Goal: Task Accomplishment & Management: Use online tool/utility

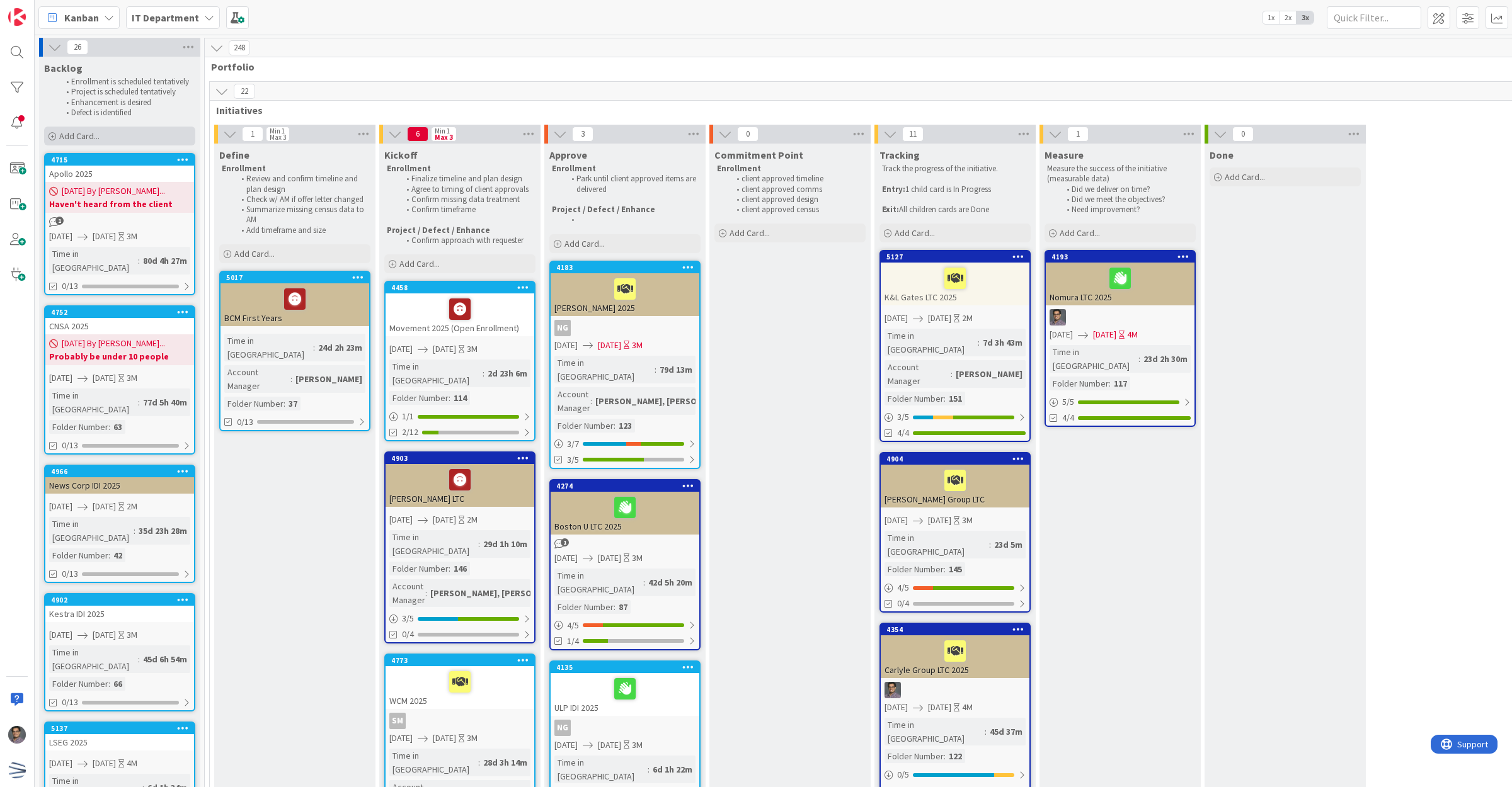
click at [121, 136] on div "Add Card..." at bounding box center [119, 135] width 151 height 19
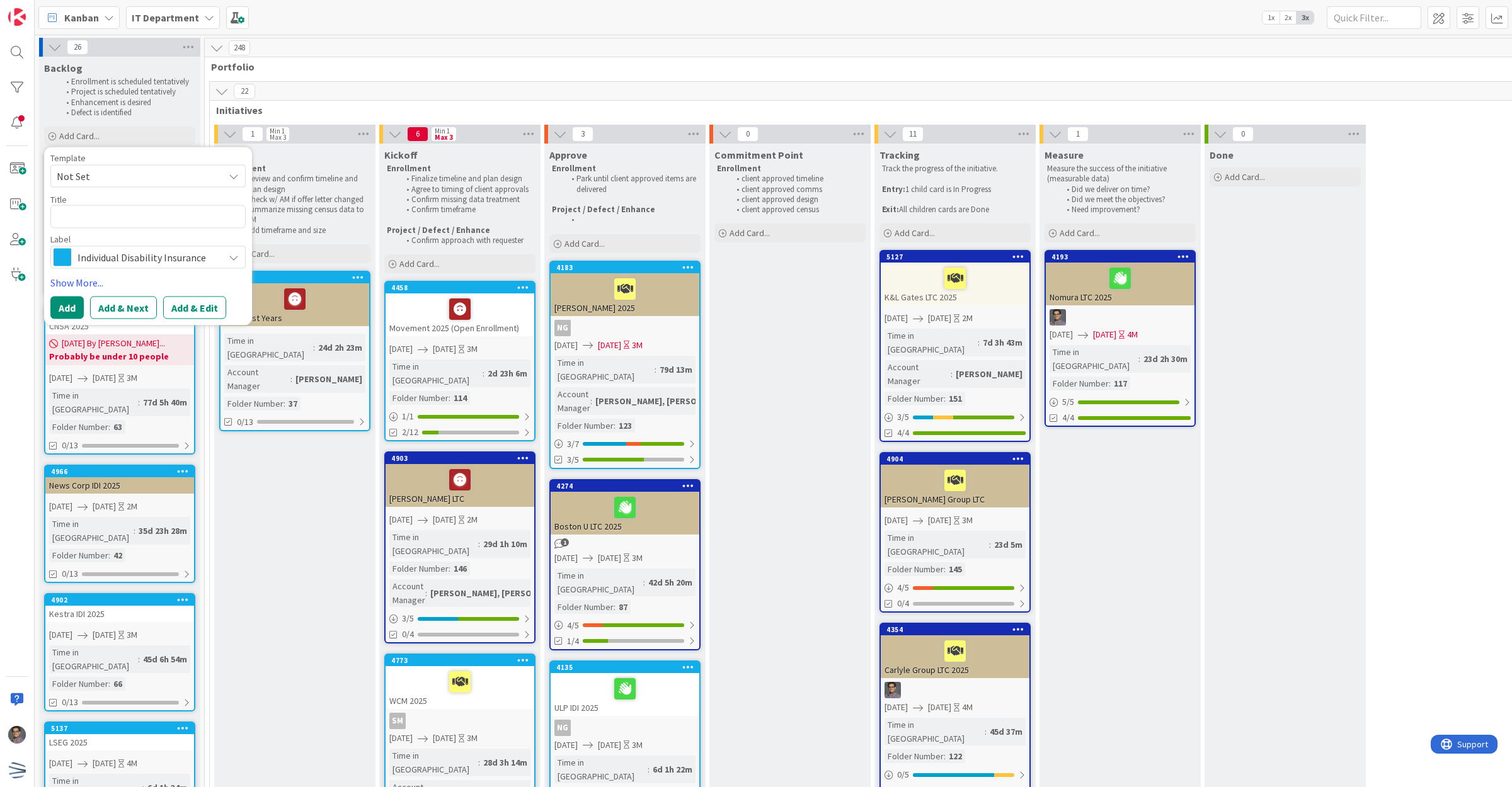
click at [140, 177] on span "Not Set" at bounding box center [135, 176] width 157 height 16
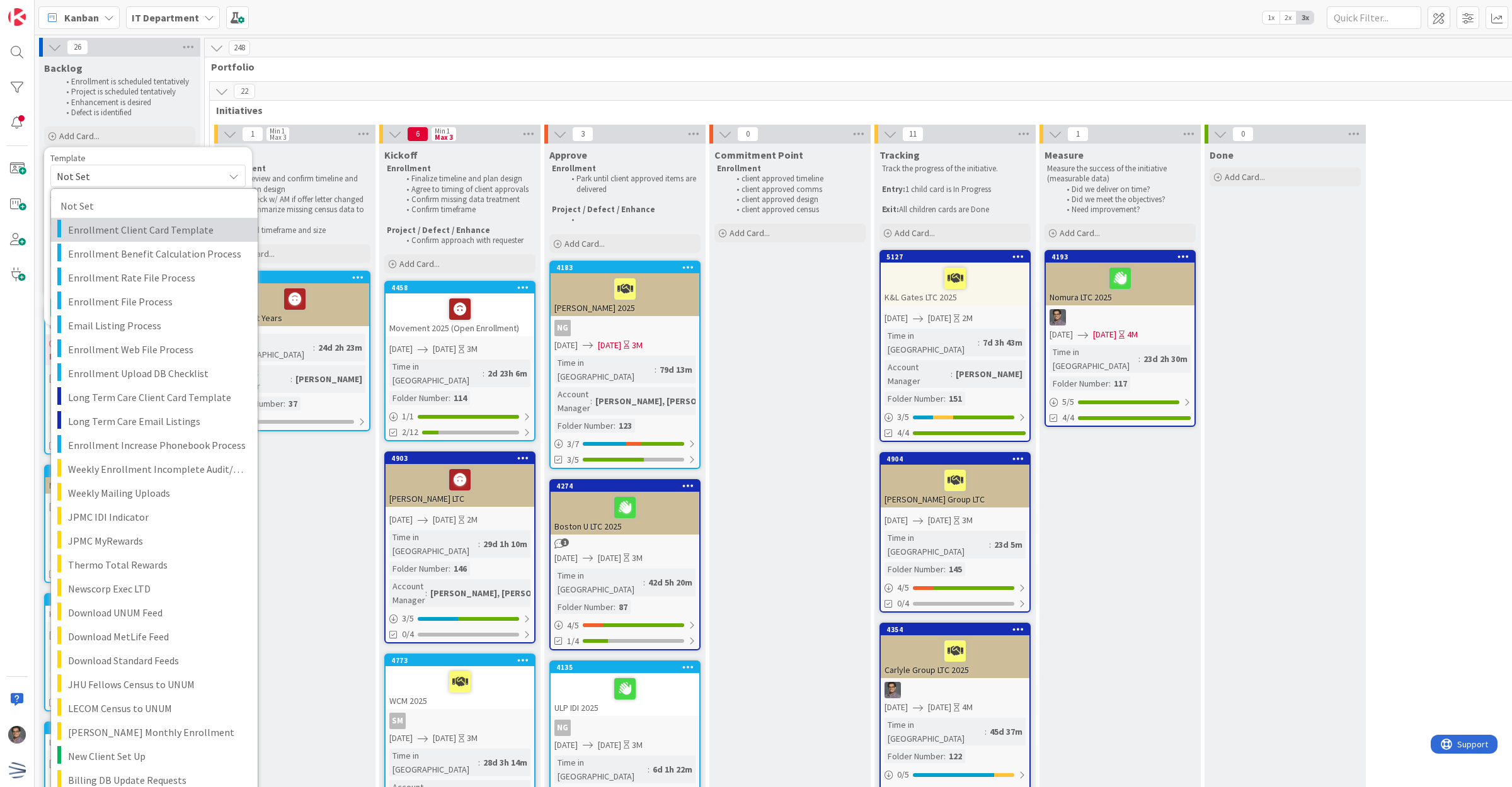
click at [157, 234] on span "Enrollment Client Card Template" at bounding box center [157, 230] width 180 height 16
type textarea "x"
type textarea "Enrollment Client Card Template"
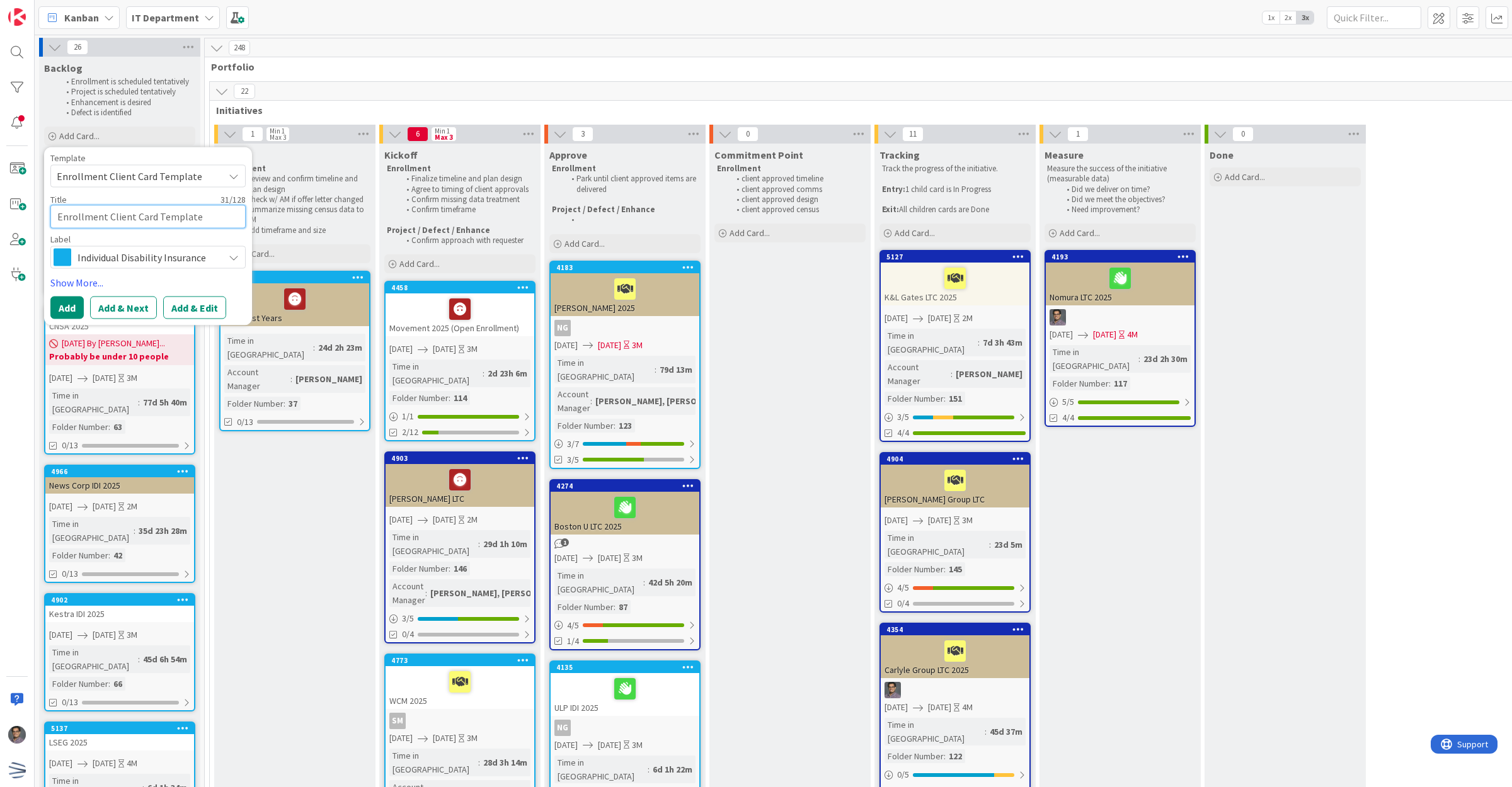
drag, startPoint x: 195, startPoint y: 213, endPoint x: -21, endPoint y: 219, distance: 216.1
click at [0, 219] on html "Kanban IT Department 1x 2x 3x 26 Backlog Enrollment is scheduled tentatively Pr…" at bounding box center [756, 394] width 1512 height 787
type textarea "x"
type textarea "B"
type textarea "x"
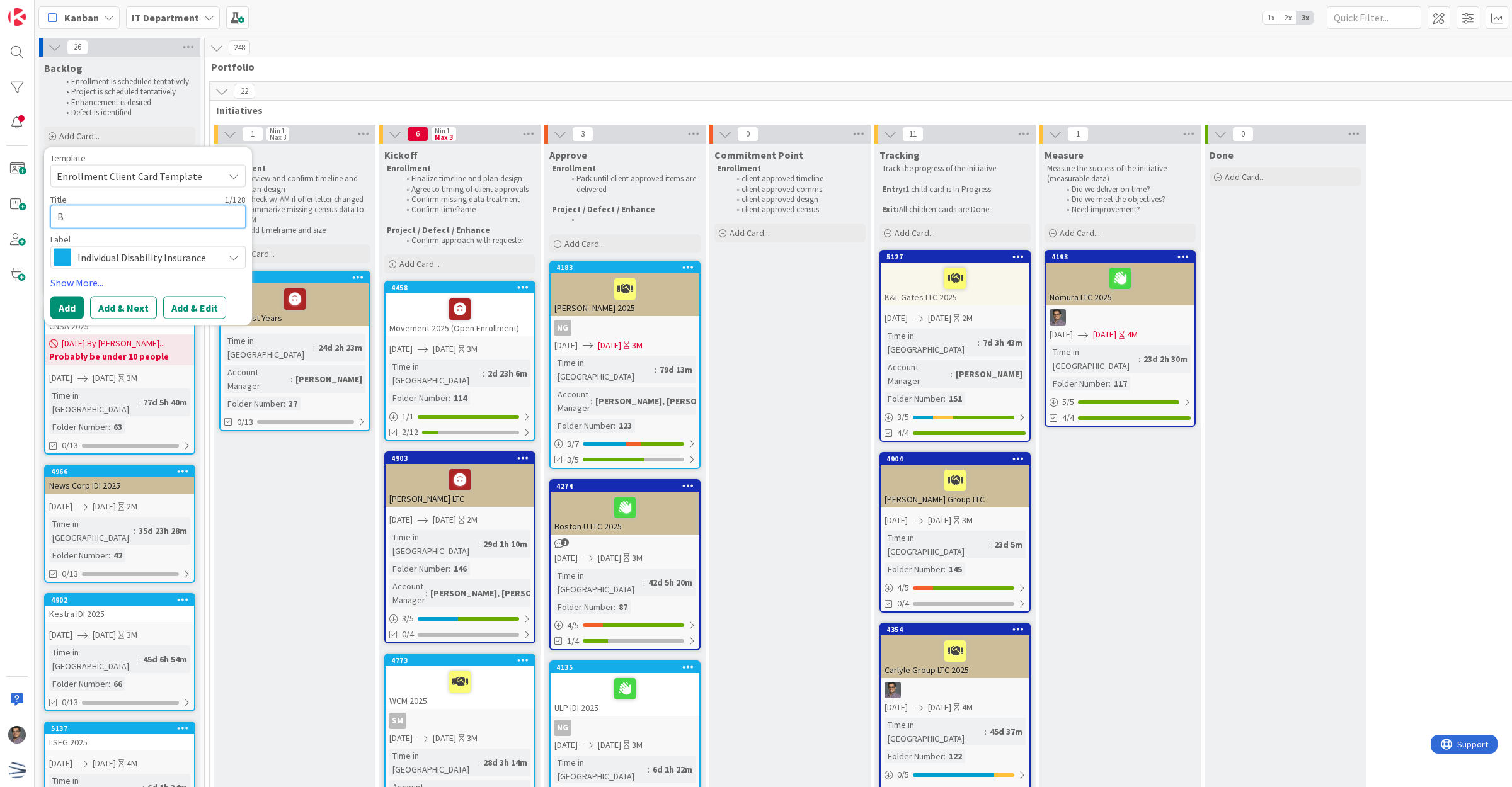
type textarea "BD"
type textarea "x"
type textarea "BDO"
type textarea "x"
type textarea "BDO"
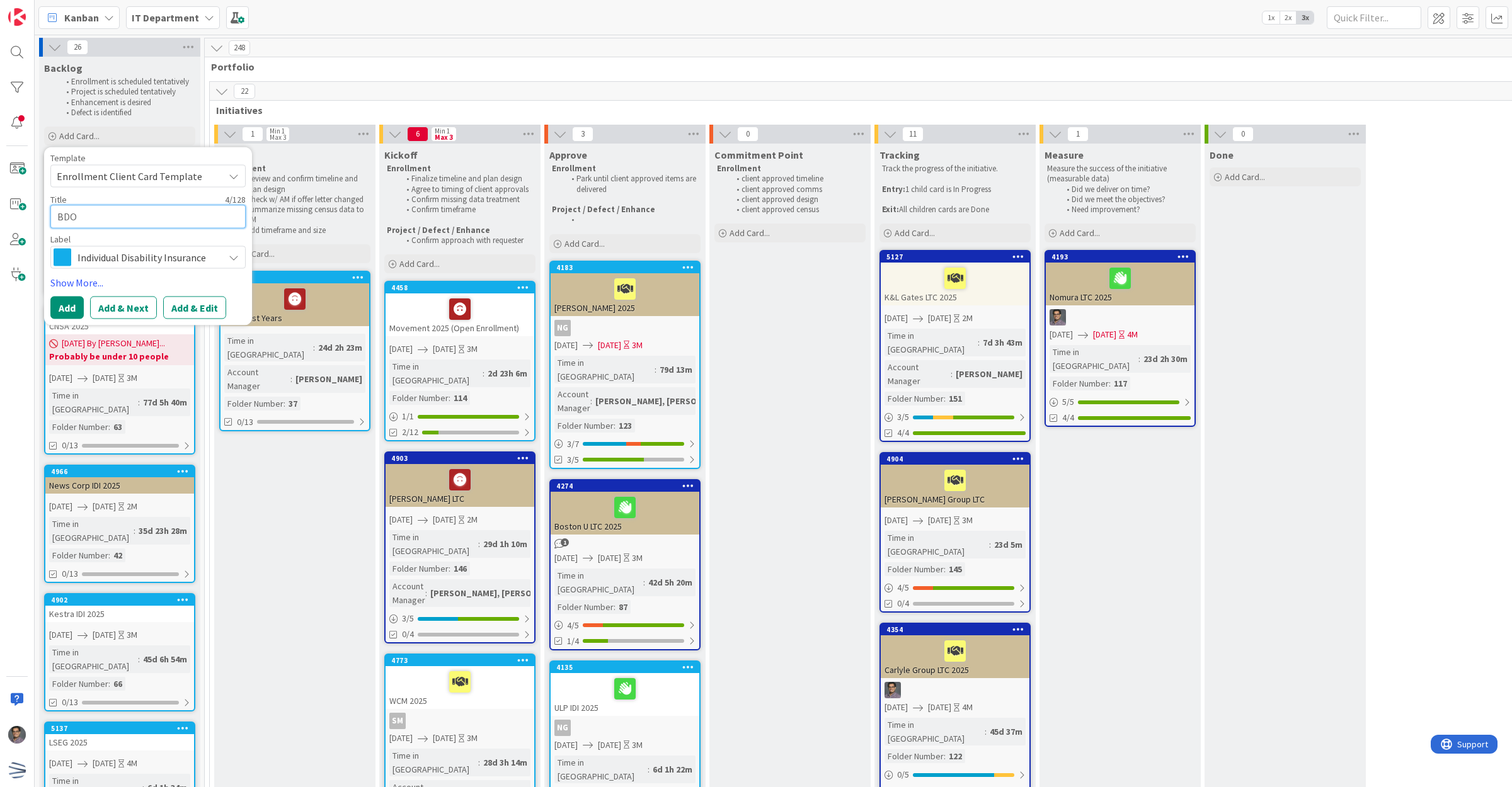
type textarea "x"
type textarea "BDO"
type textarea "x"
type textarea "BDO"
type textarea "x"
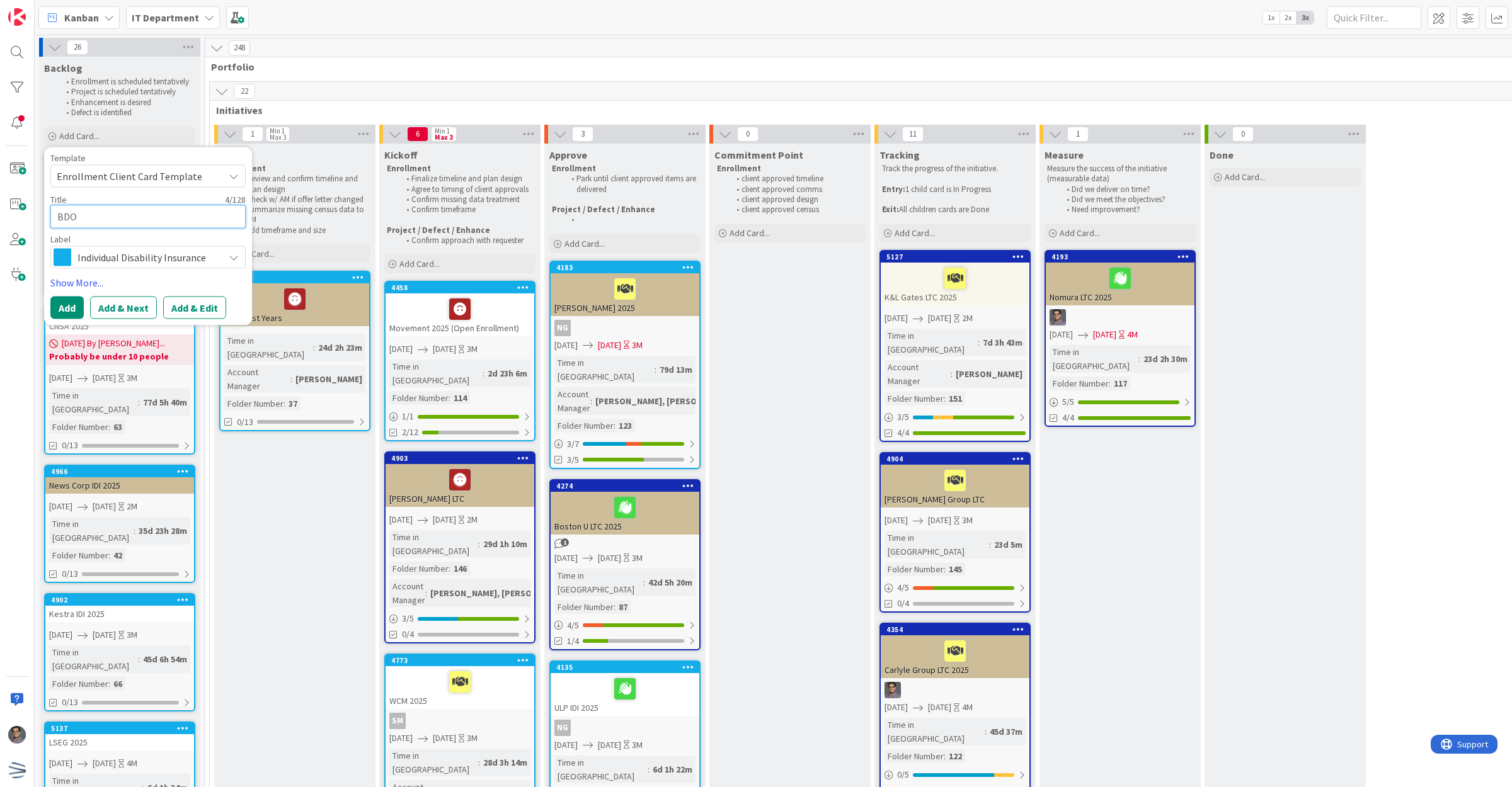
type textarea "BDO U"
type textarea "x"
type textarea "BDO US"
type textarea "x"
type textarea "BDO [GEOGRAPHIC_DATA]"
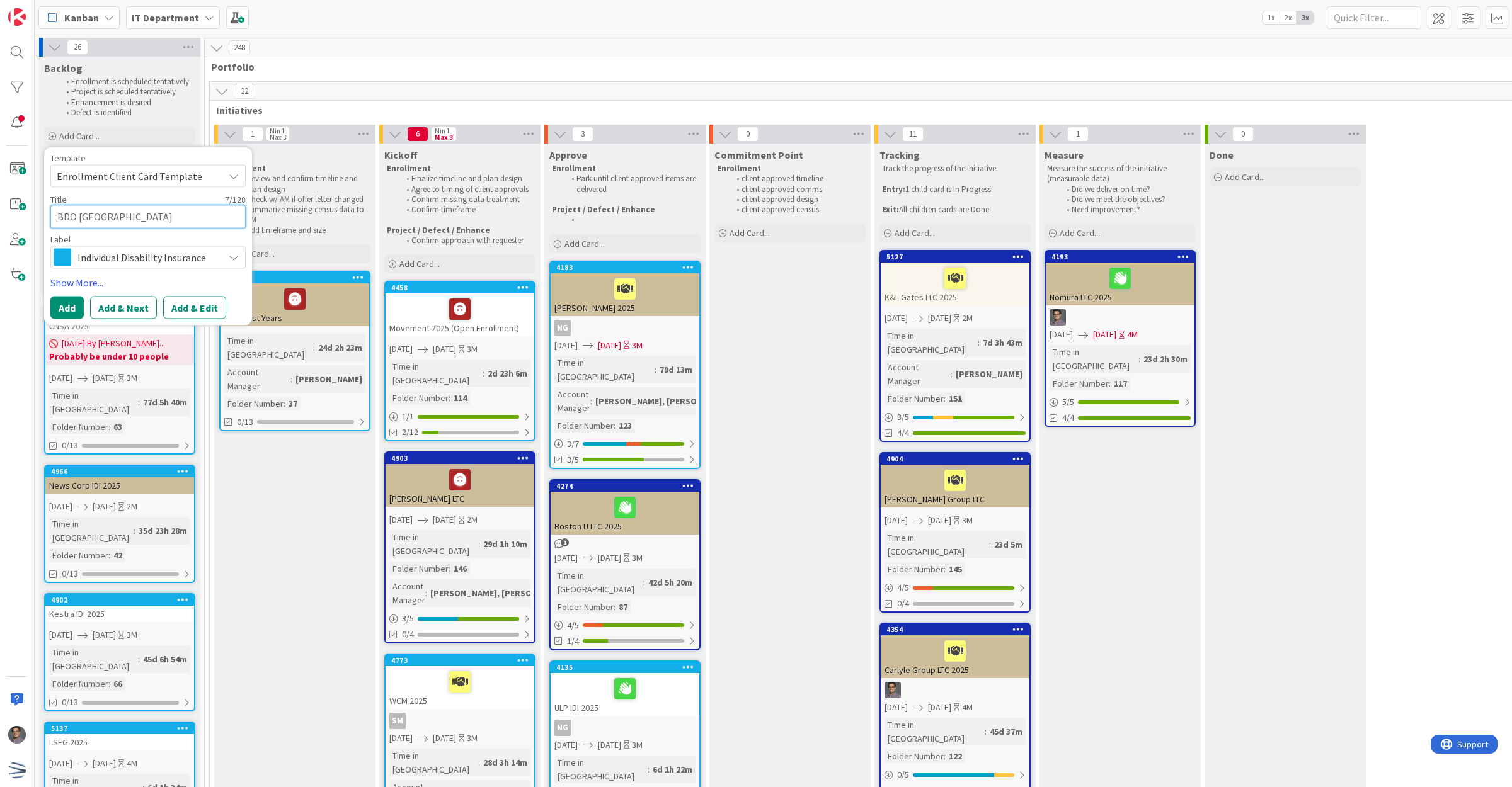
type textarea "x"
type textarea "BDO [GEOGRAPHIC_DATA]"
type textarea "x"
type textarea "BDO [GEOGRAPHIC_DATA]"
type textarea "x"
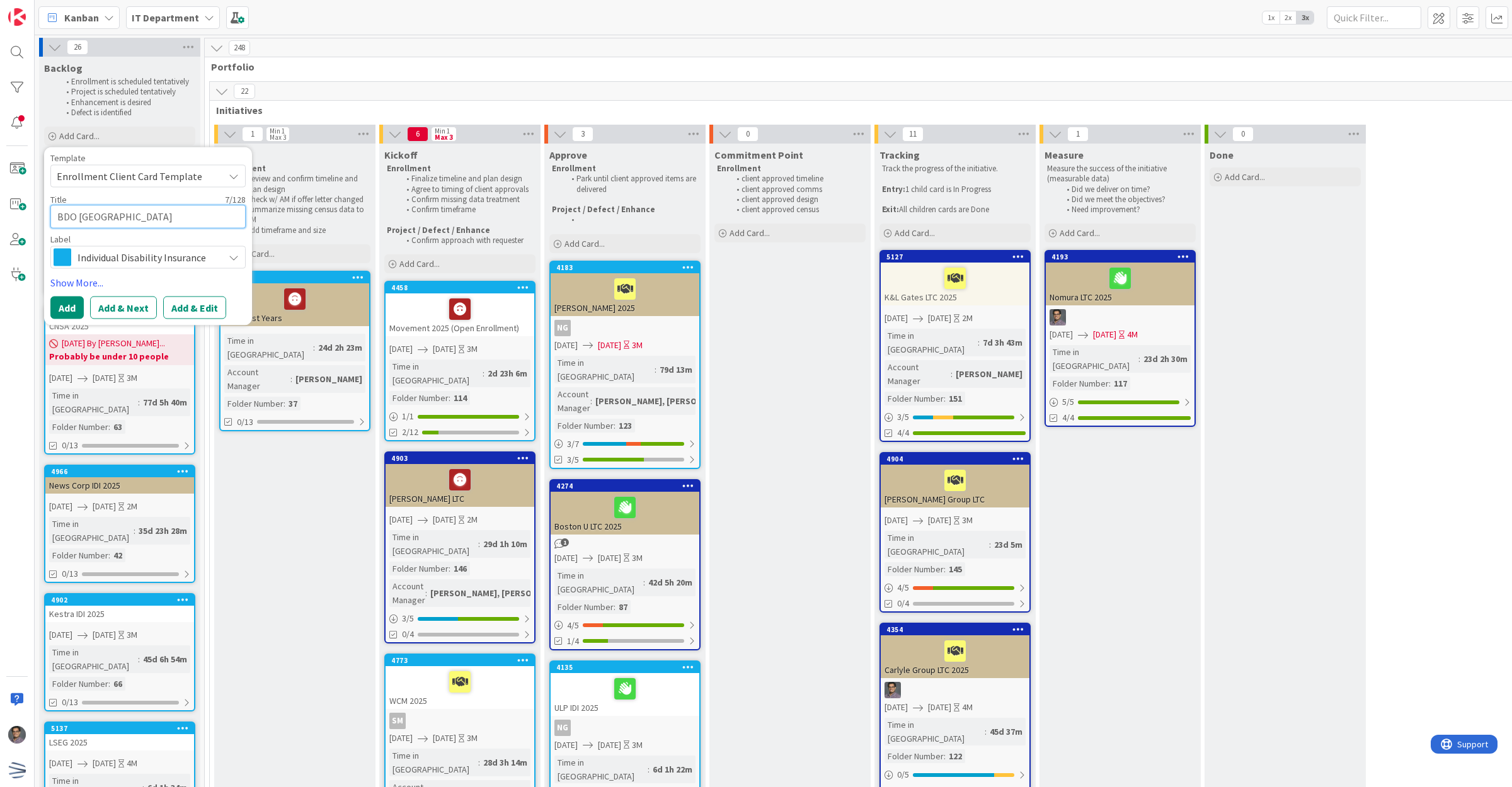
type textarea "BDO [GEOGRAPHIC_DATA]"
type textarea "x"
type textarea "BDO [GEOGRAPHIC_DATA] 2"
type textarea "x"
type textarea "BDO [GEOGRAPHIC_DATA] 20"
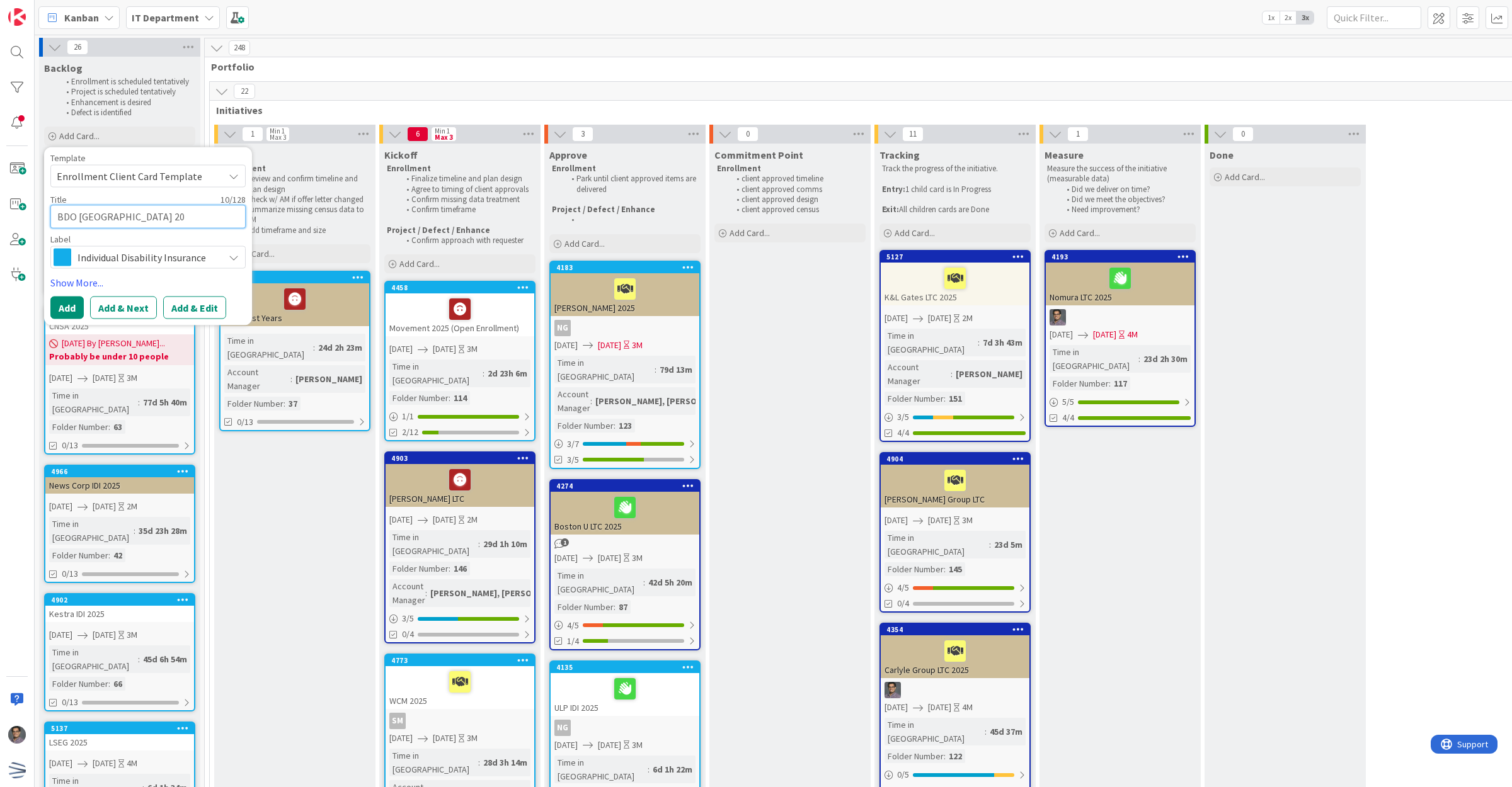
type textarea "x"
type textarea "BDO [GEOGRAPHIC_DATA] 202"
type textarea "x"
type textarea "BDO [GEOGRAPHIC_DATA] 2026"
type textarea "x"
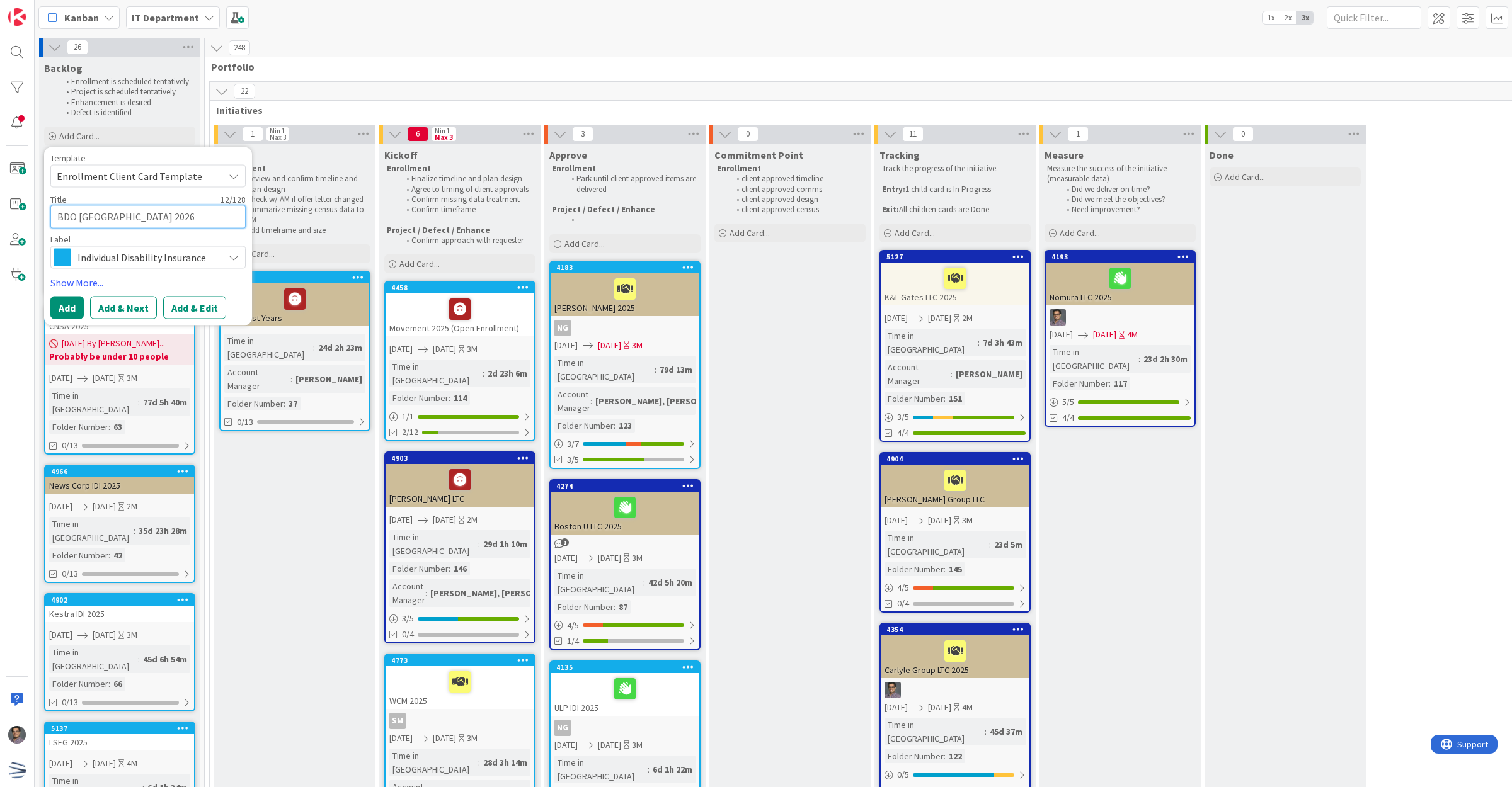
type textarea "BDO [GEOGRAPHIC_DATA] 2026"
type textarea "x"
type textarea "BDO USA 2026 I"
type textarea "x"
type textarea "BDO USA 2026 Inc"
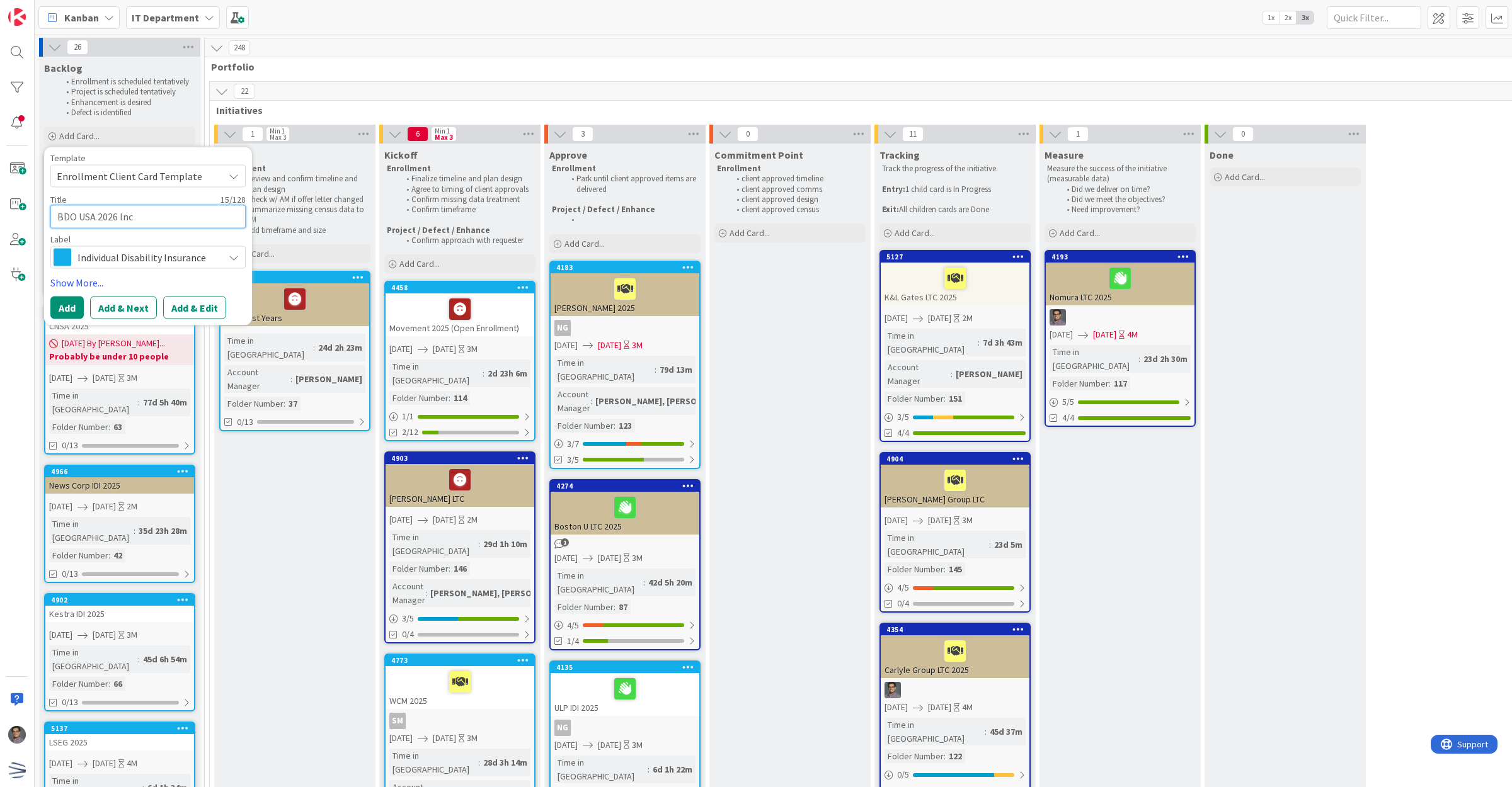
type textarea "x"
type textarea "BDO USA 2026 Incr"
type textarea "x"
type textarea "BDO USA 2026 Incre"
type textarea "x"
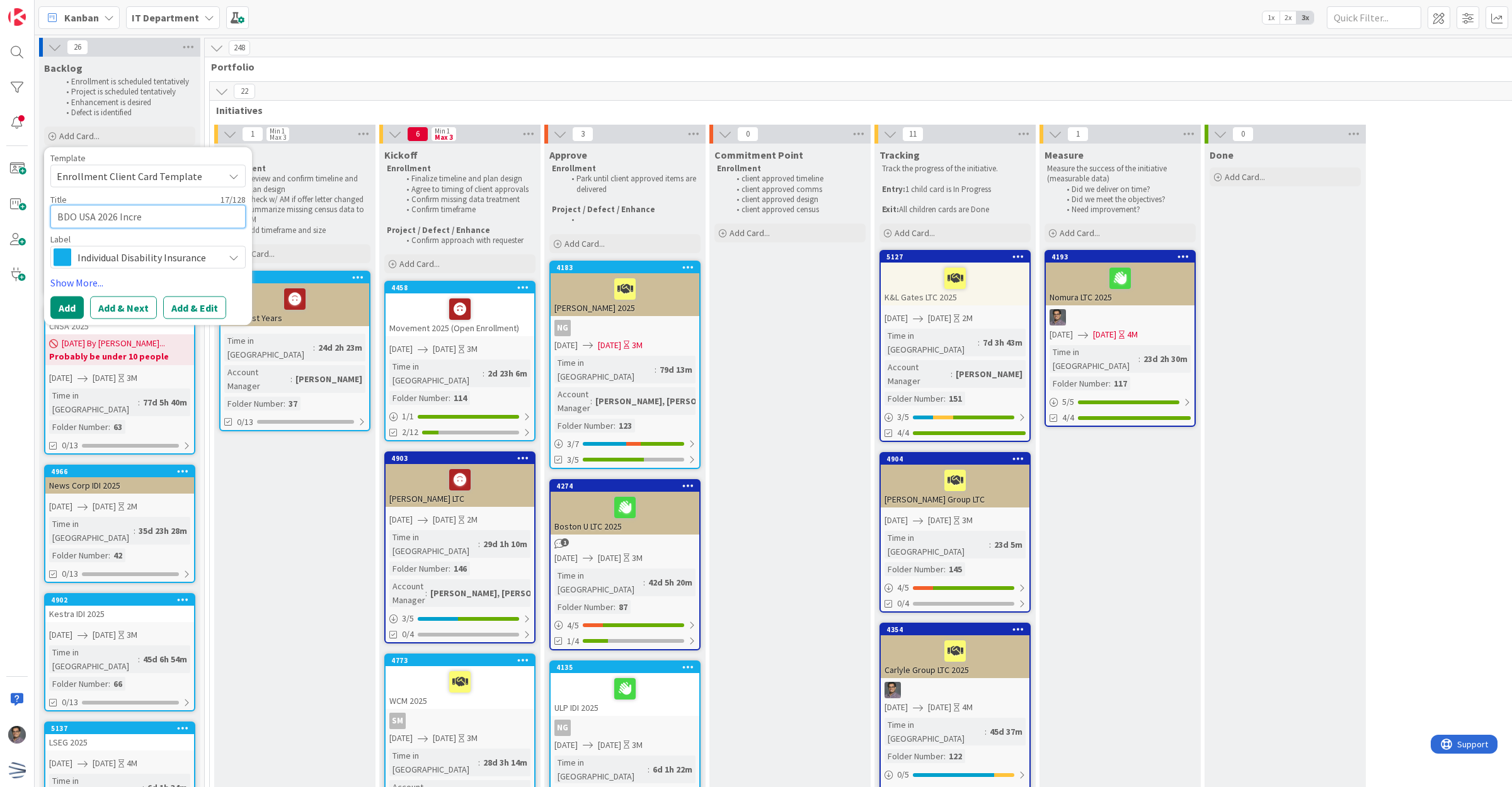
type textarea "BDO USA 2026 Increa"
type textarea "x"
type textarea "BDO USA 2026 Increas"
type textarea "x"
type textarea "BDO USA 2026 Increase"
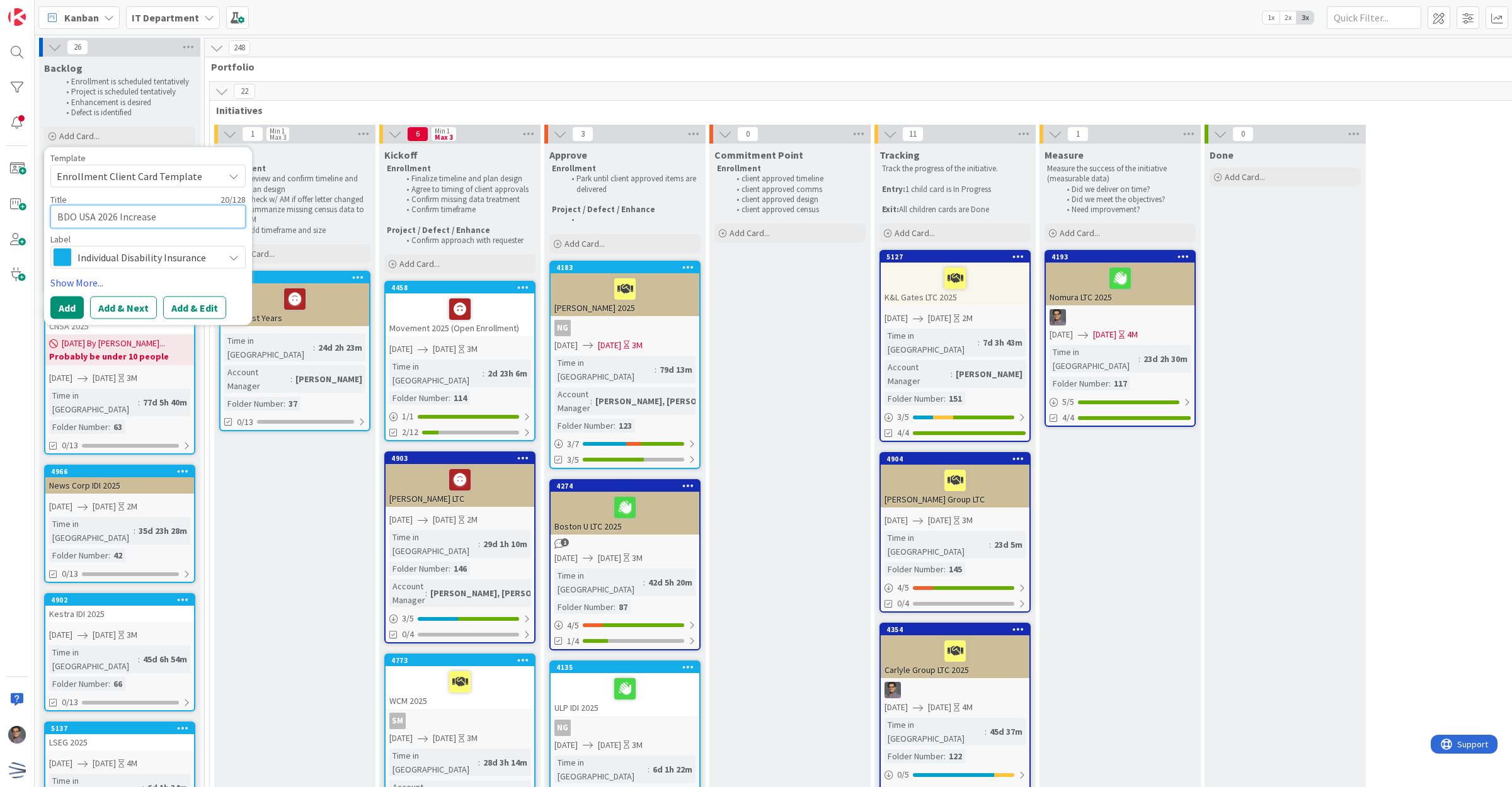
type textarea "x"
type textarea "BDO USA 2026 Increases"
type textarea "x"
type textarea "BDO USA 2026 Increases"
type textarea "x"
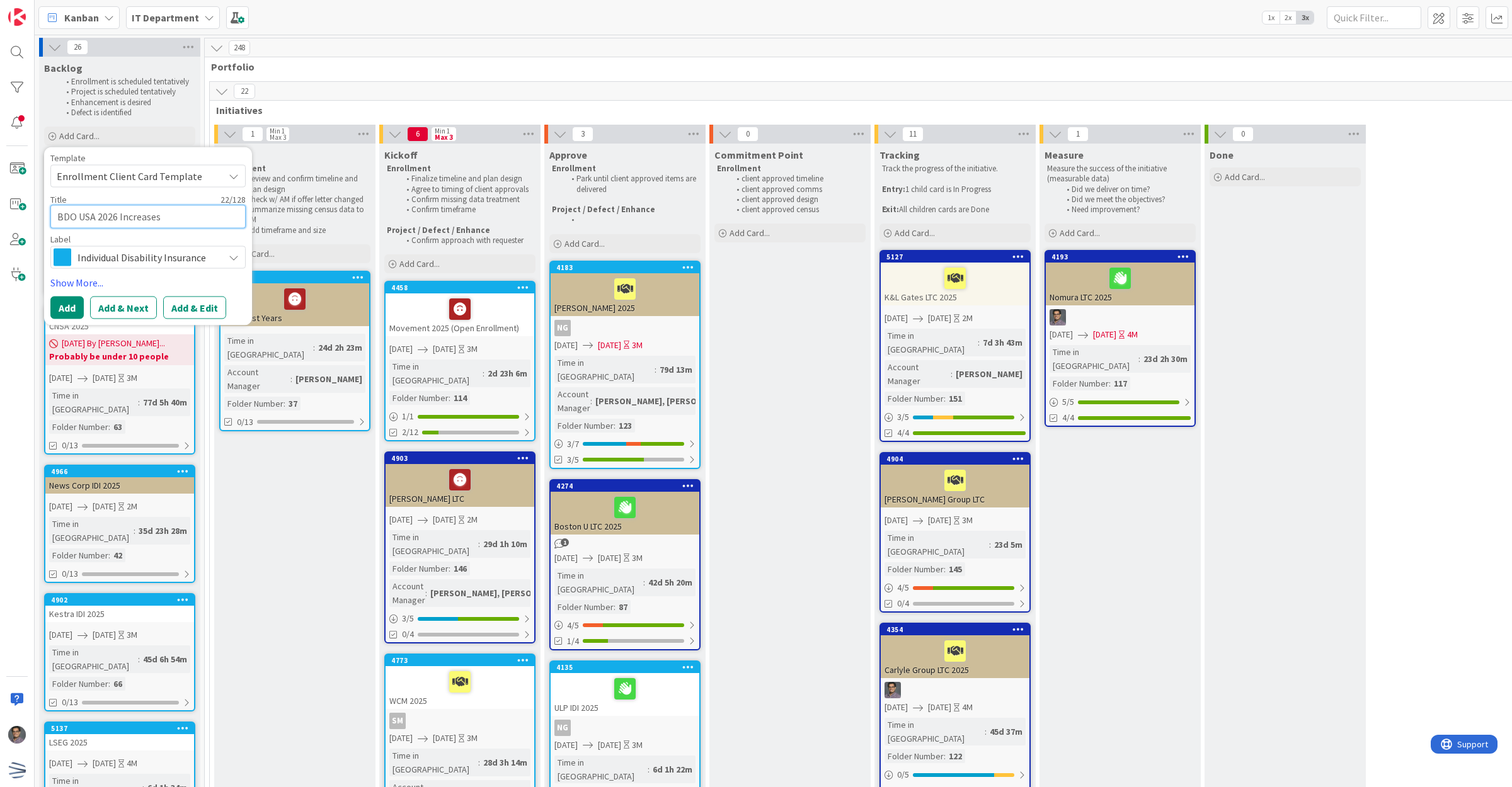
type textarea "BDO USA 2026 Increases"
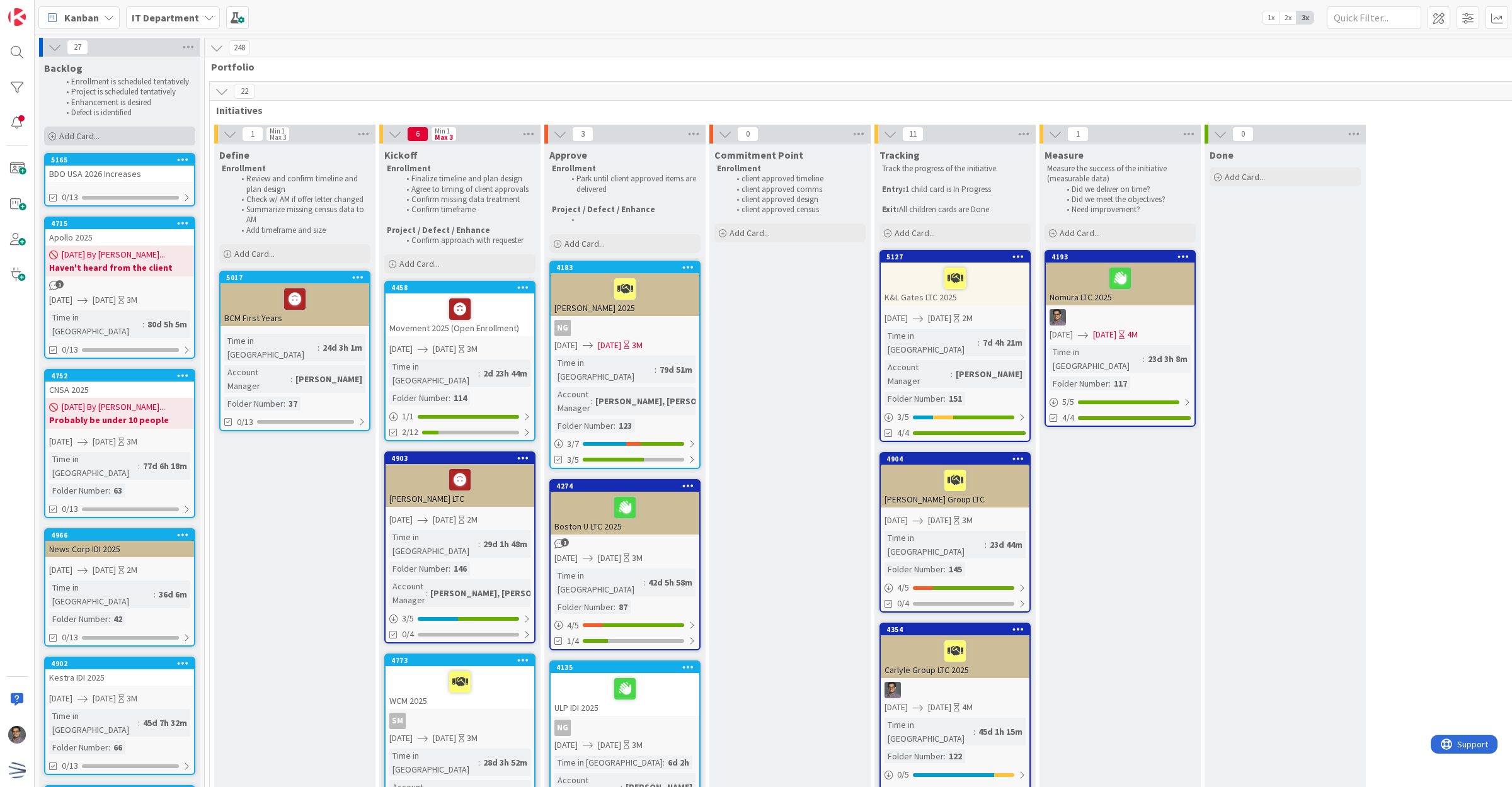
click at [143, 131] on div "Add Card..." at bounding box center [119, 135] width 151 height 19
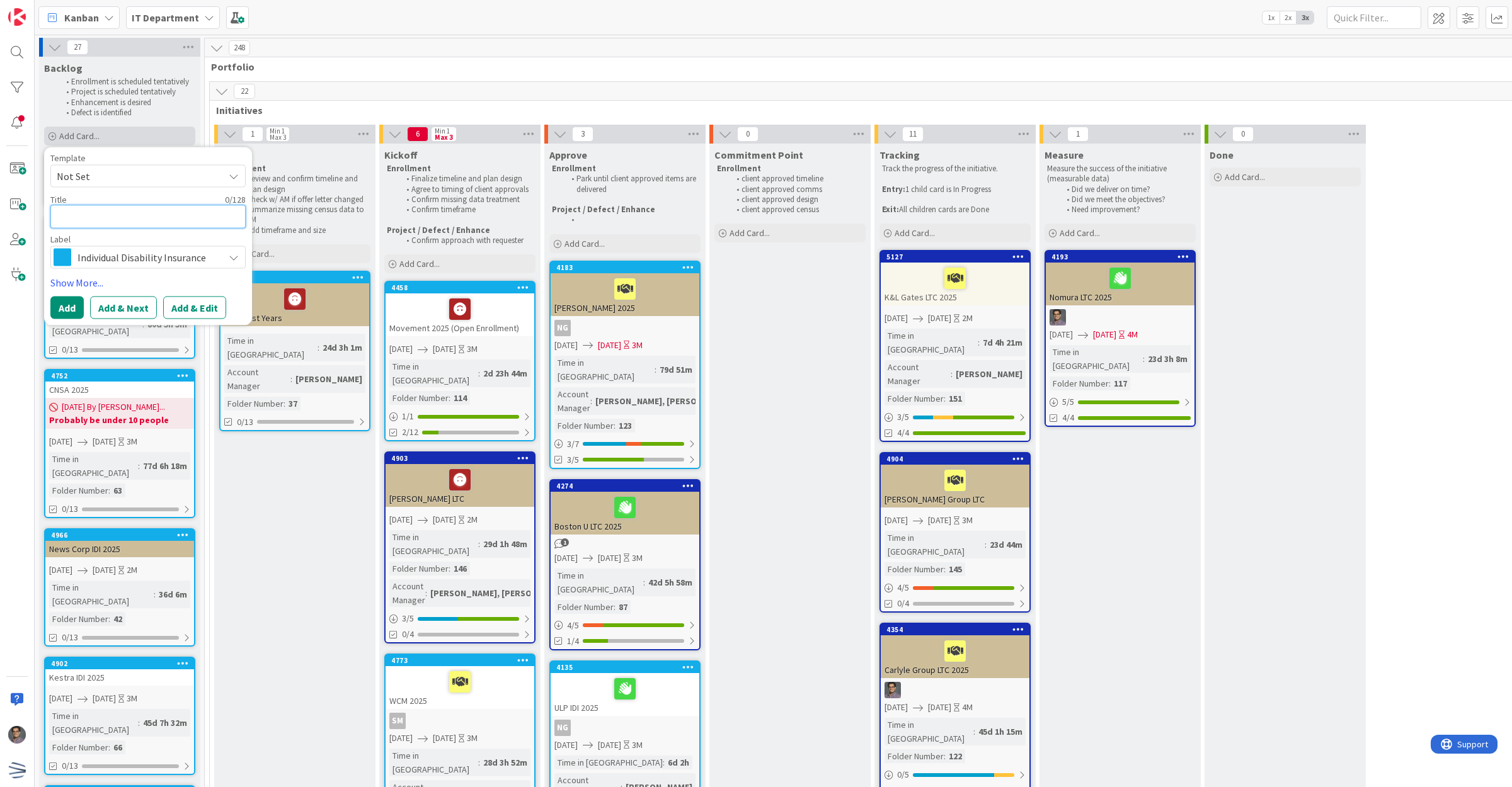
type textarea "x"
type textarea "A"
type textarea "x"
type textarea "Ar"
type textarea "x"
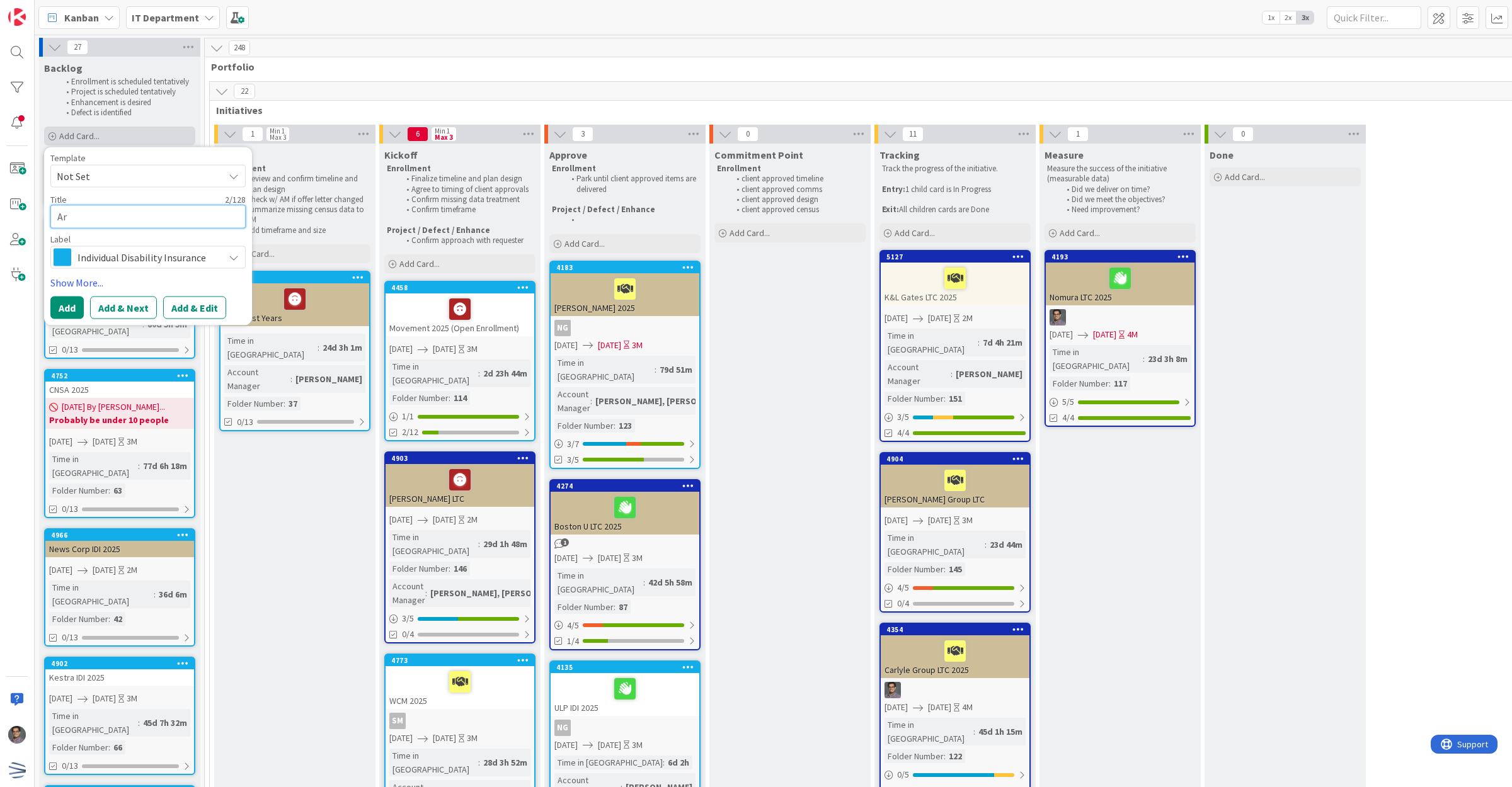
type textarea "Art"
type textarea "x"
type textarea "Arti"
type textarea "x"
type textarea "[PERSON_NAME]"
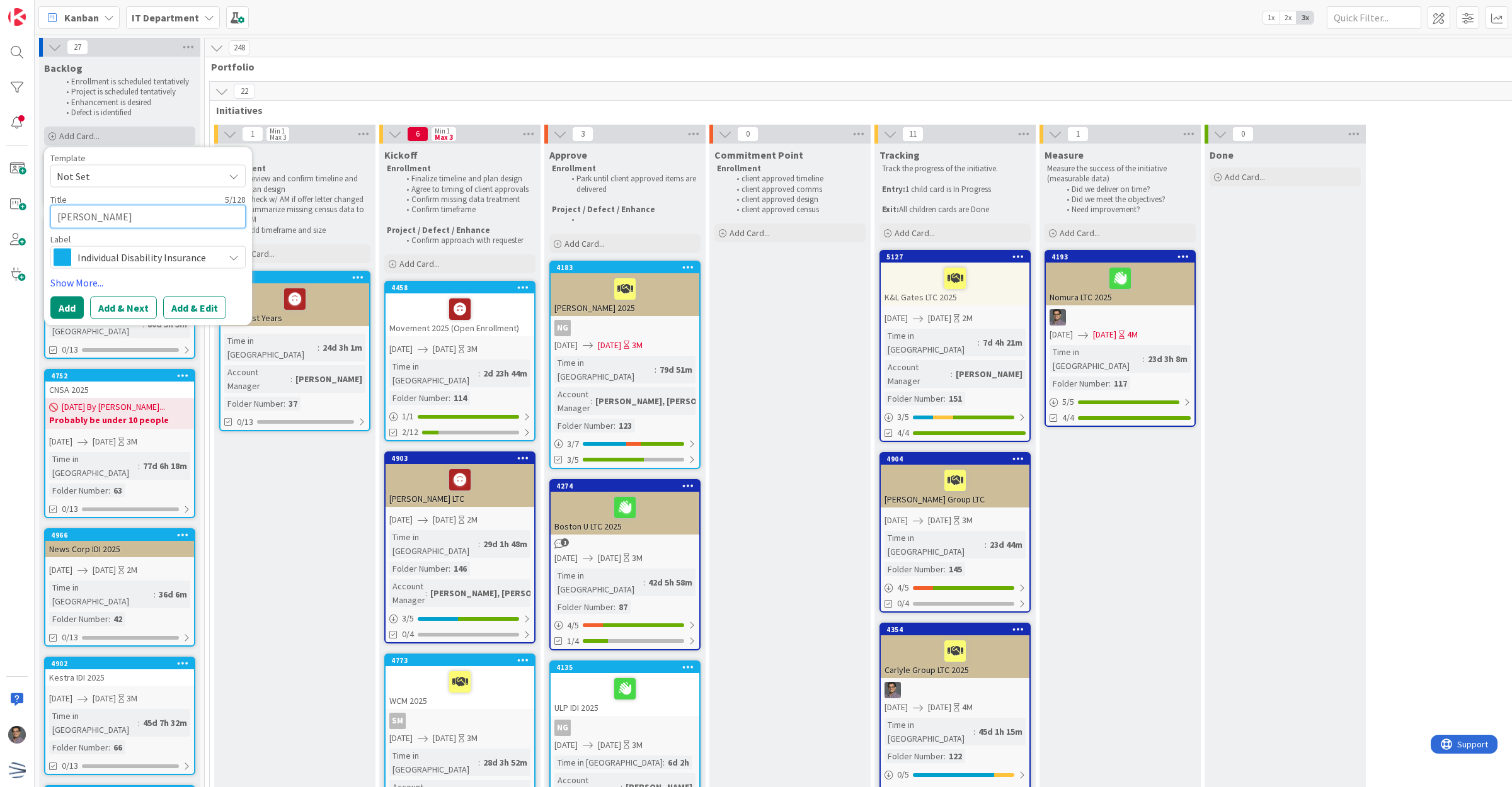
type textarea "x"
type textarea "Artisa"
type textarea "x"
type textarea "Artisan"
type textarea "x"
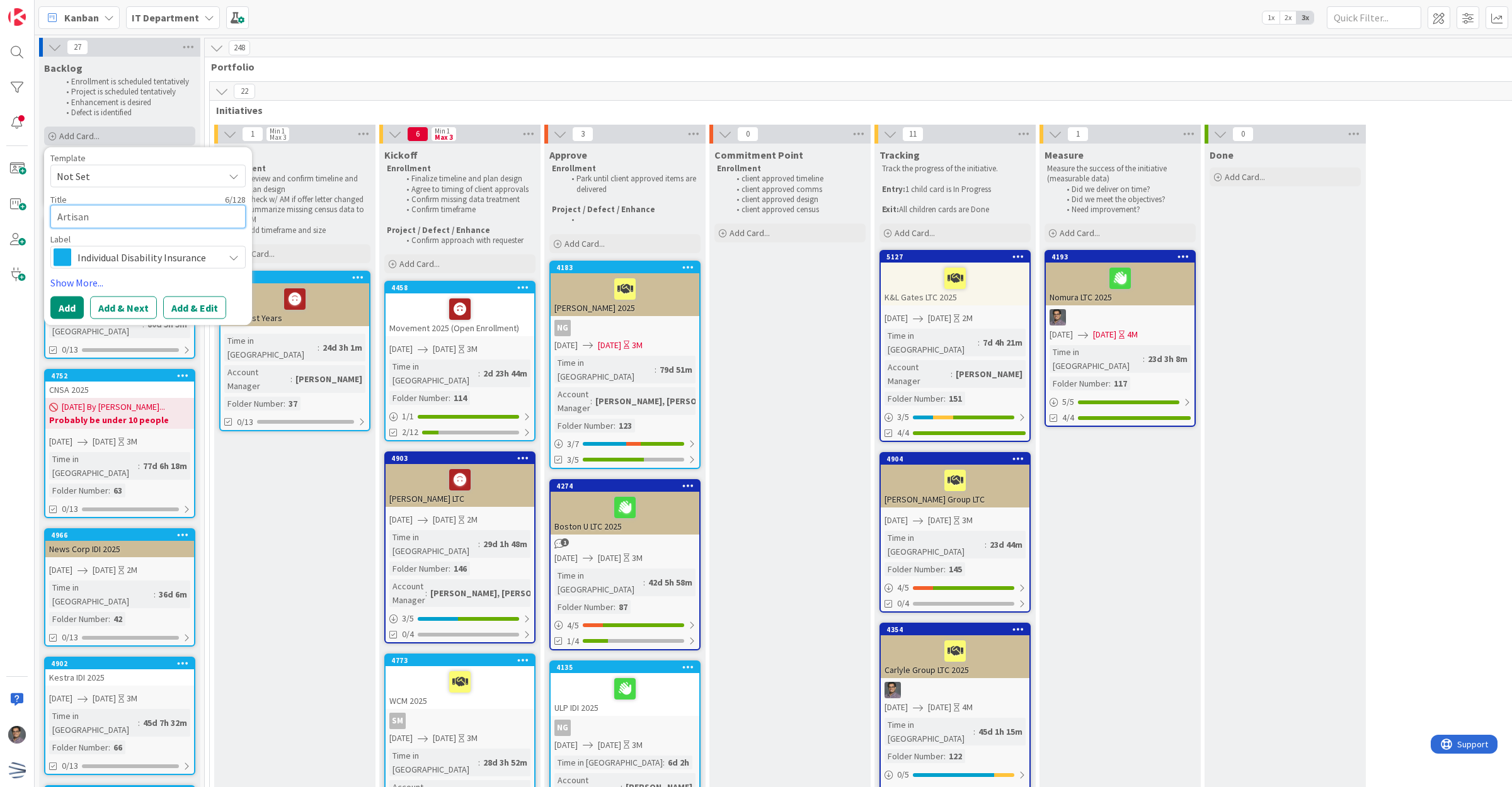
type textarea "Artisan"
type textarea "x"
type textarea "Artisan"
type textarea "x"
type textarea "Artisan P"
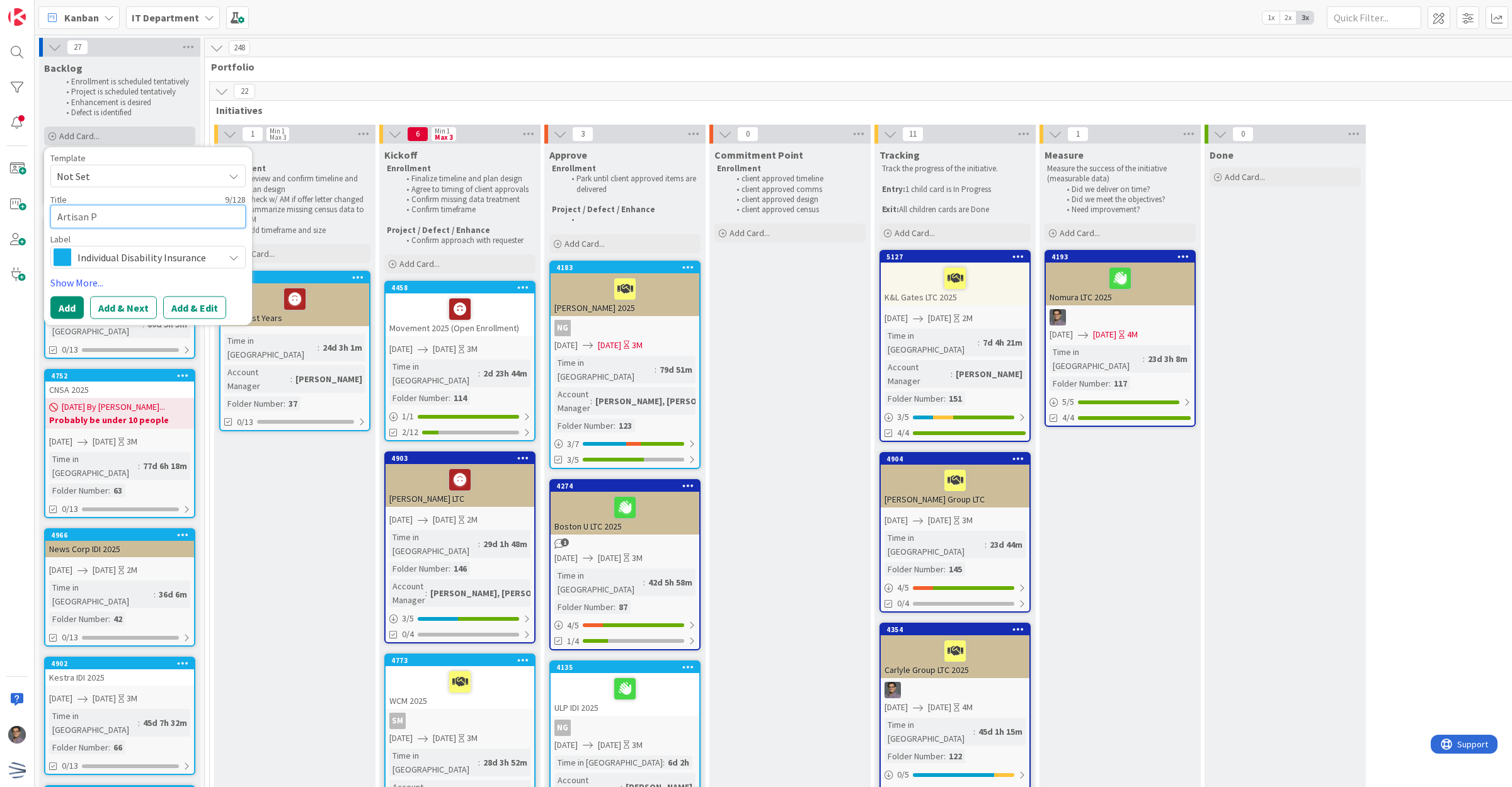
type textarea "x"
type textarea "Artisan Pa"
type textarea "x"
type textarea "Artisan Par"
type textarea "x"
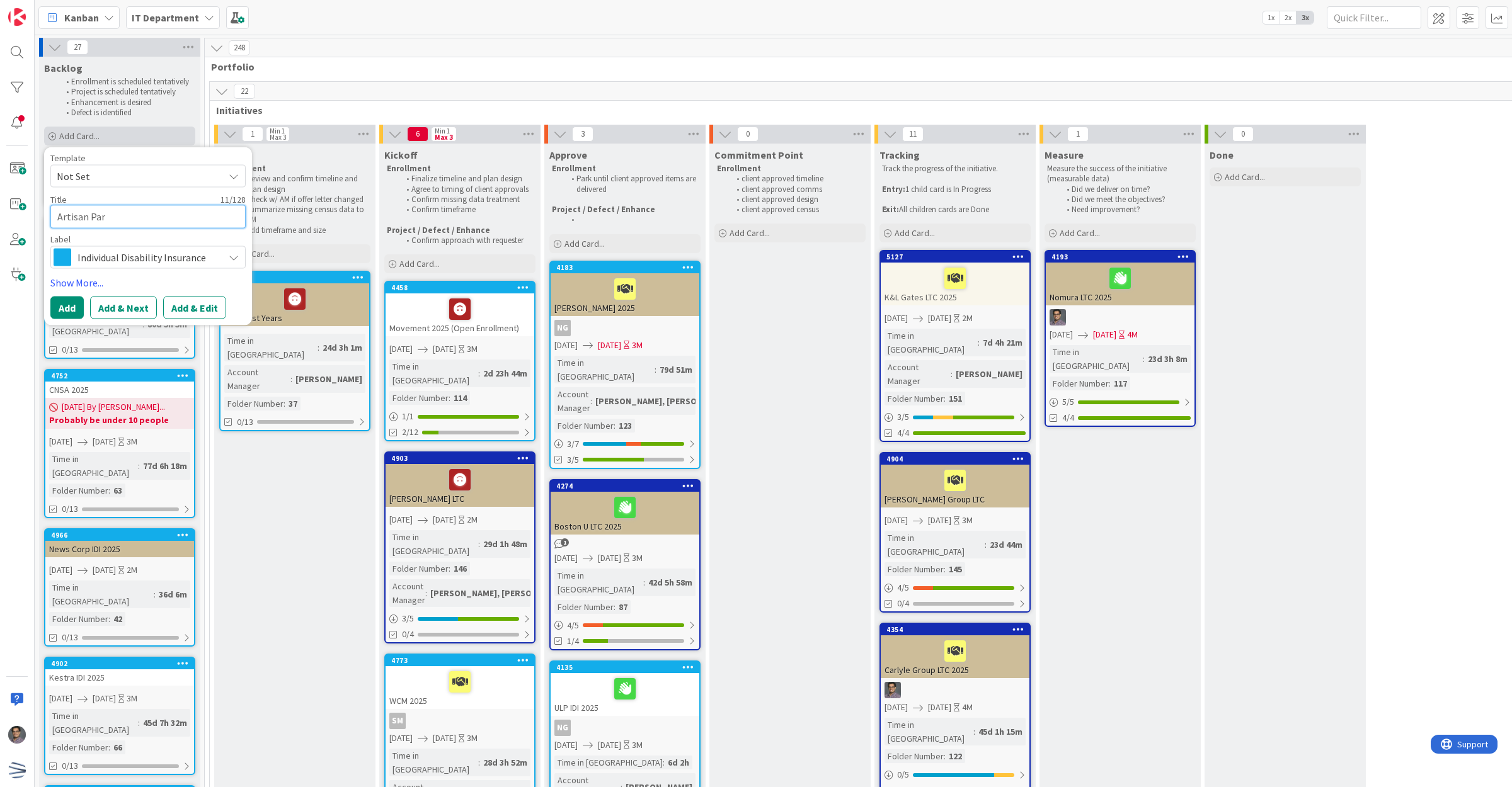
type textarea "Artisan Pa"
type textarea "x"
type textarea "Artisan P"
type textarea "x"
type textarea "Artisan Pa"
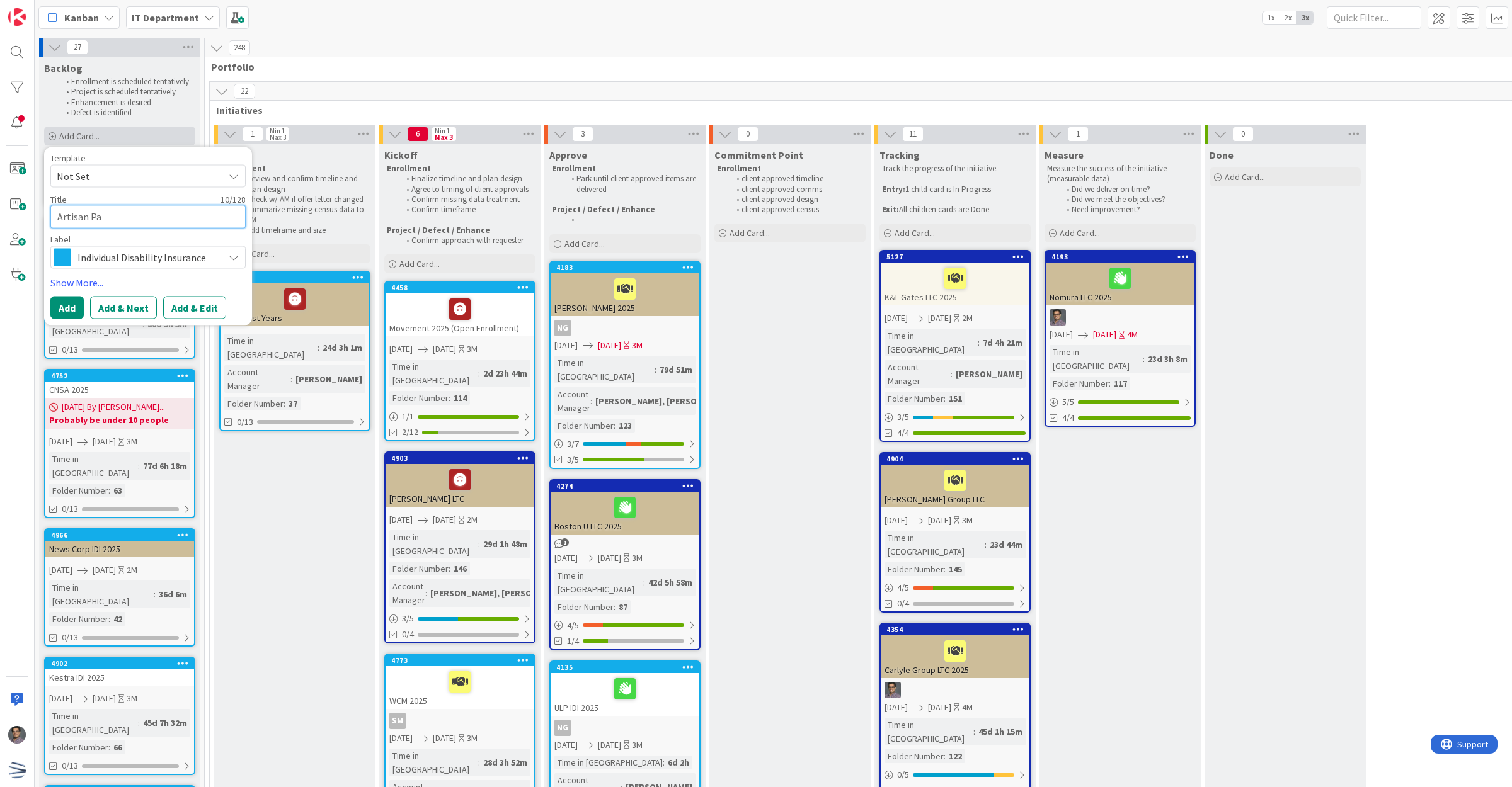
type textarea "x"
type textarea "Artisan Par"
type textarea "x"
type textarea "Artisan Part"
type textarea "x"
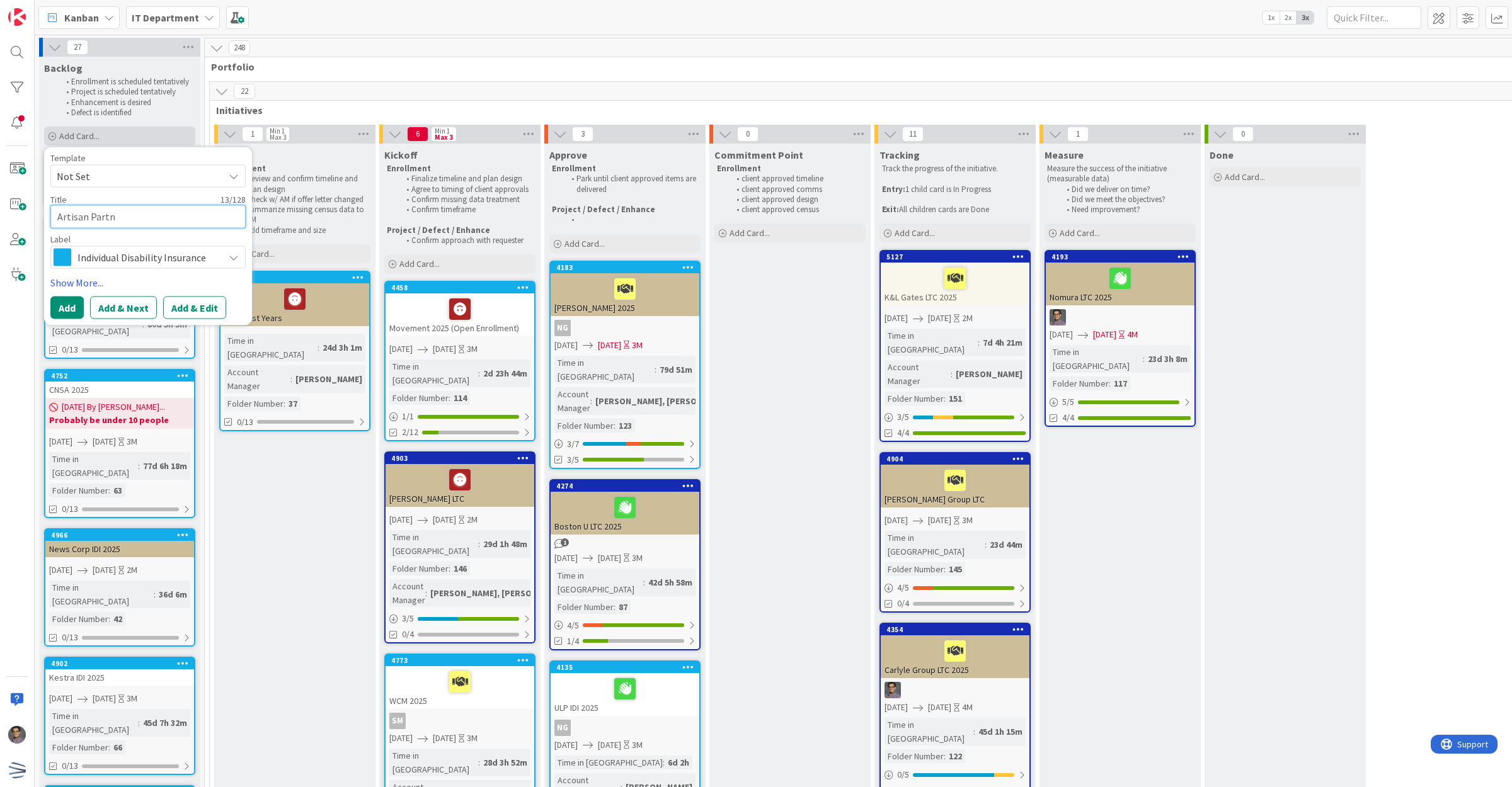
type textarea "Artisan Partne"
type textarea "x"
type textarea "Artisan Partner"
type textarea "x"
type textarea "Artisan Partners"
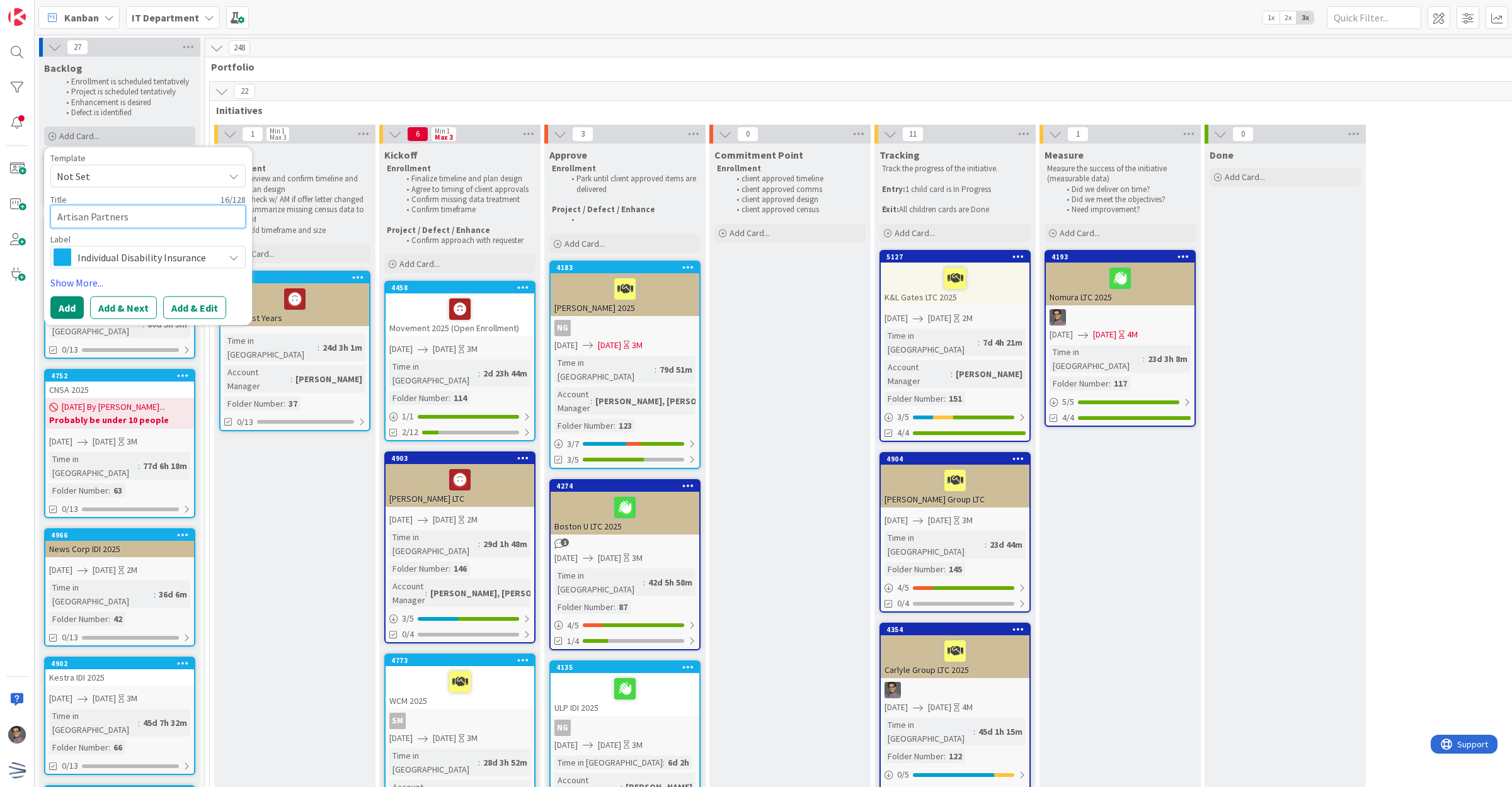
type textarea "x"
type textarea "Artisan Partners"
type textarea "x"
type textarea "Artisan Partners"
type textarea "x"
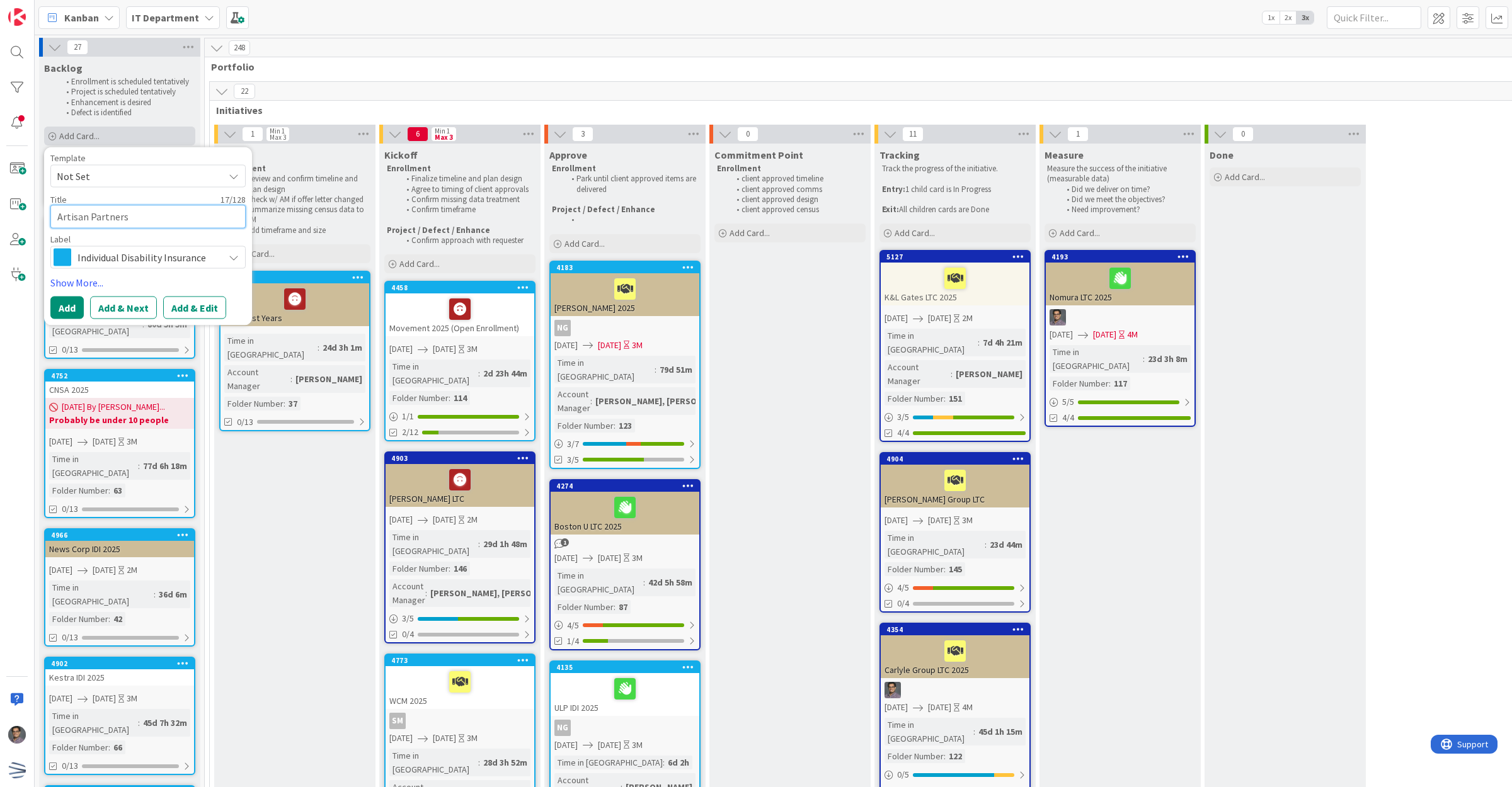
type textarea "Artisan Partners"
type textarea "x"
type textarea "Artisan Partners"
type textarea "x"
type textarea "Artisan Partners"
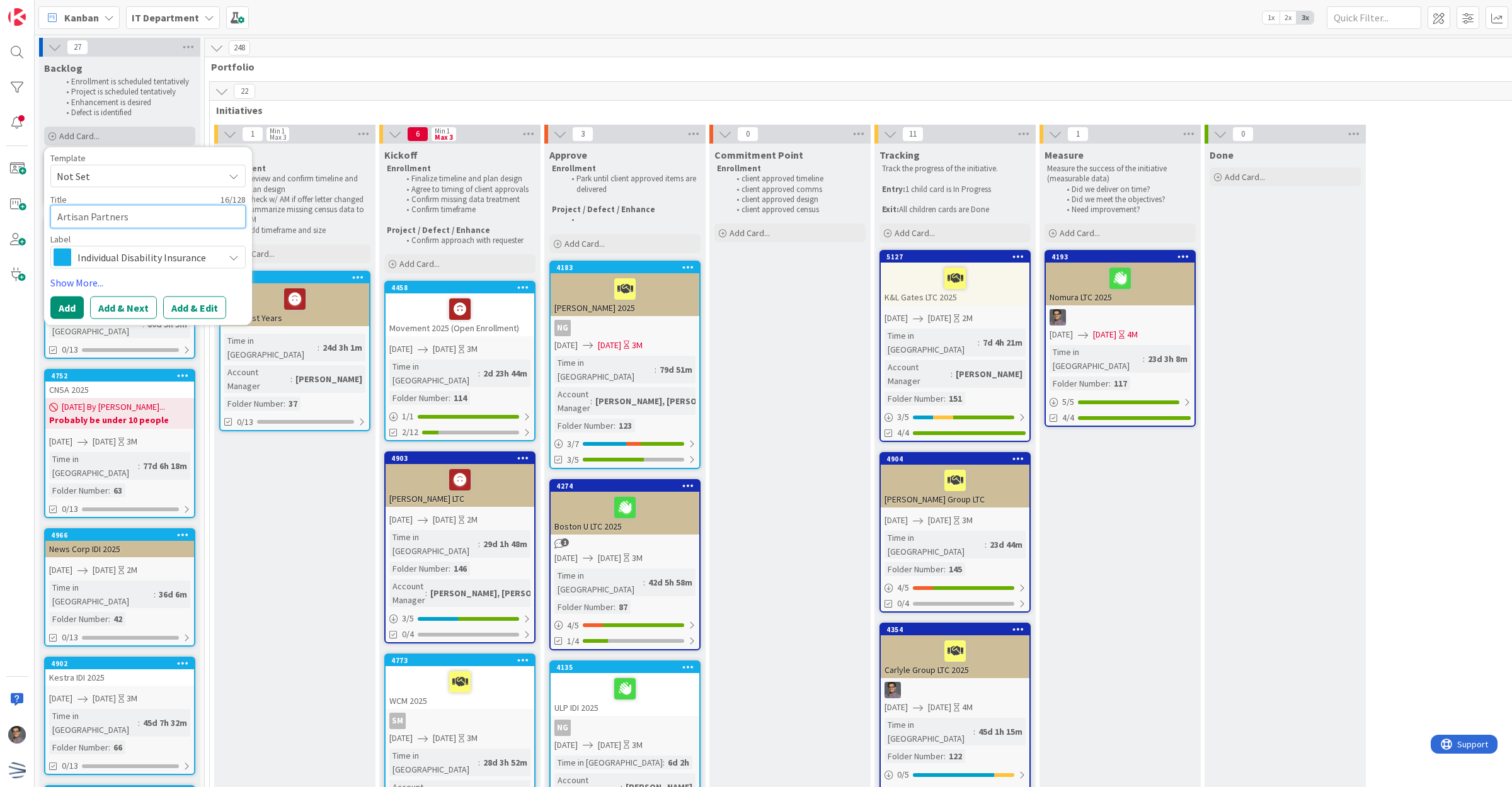
type textarea "x"
type textarea "Artisan Partners"
type textarea "x"
type textarea "Artisan Partners"
type textarea "x"
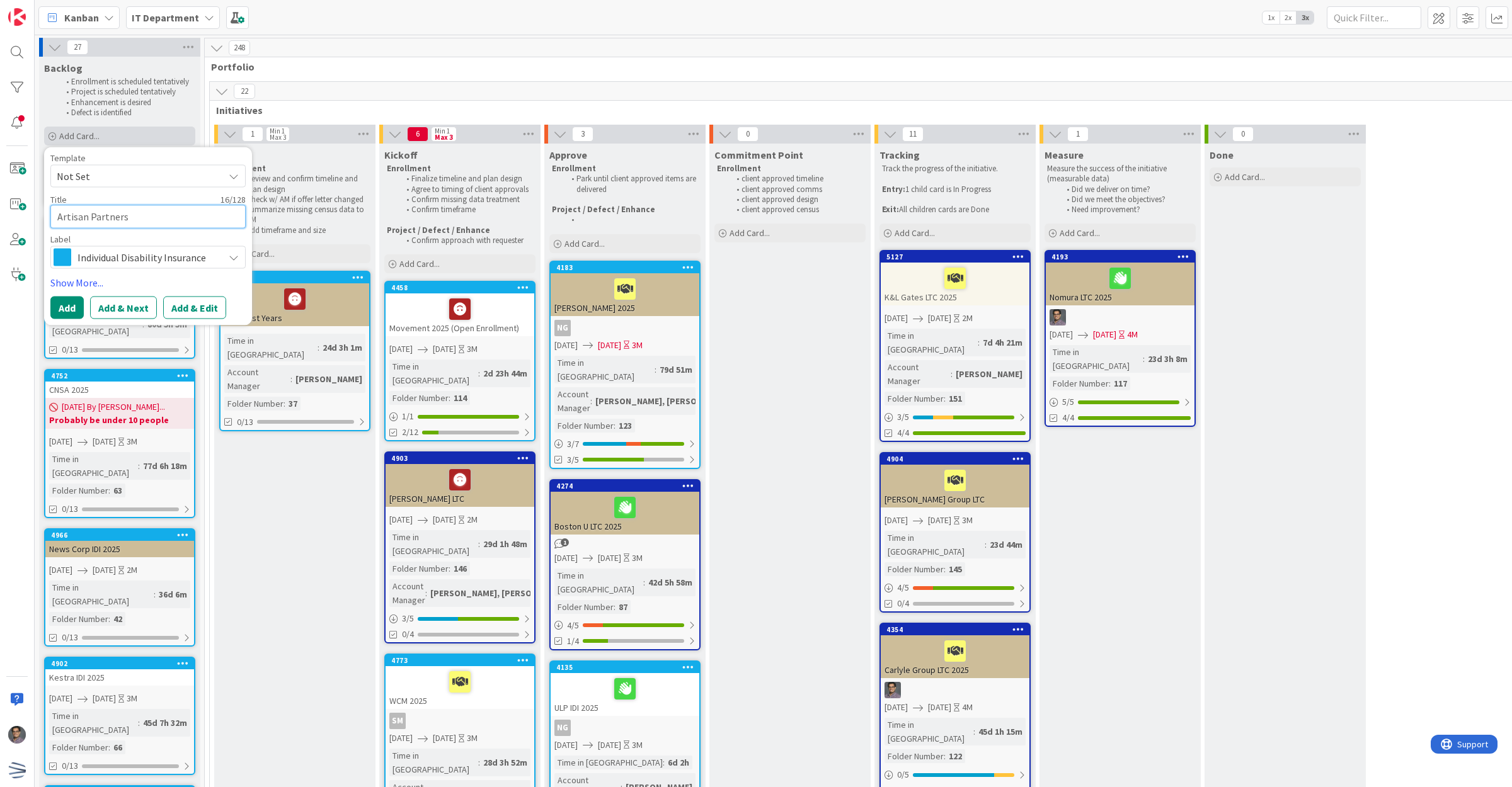
type textarea "Artisan Partners"
type textarea "x"
type textarea "Artisan Partners 2"
type textarea "x"
type textarea "Artisan Partners 202"
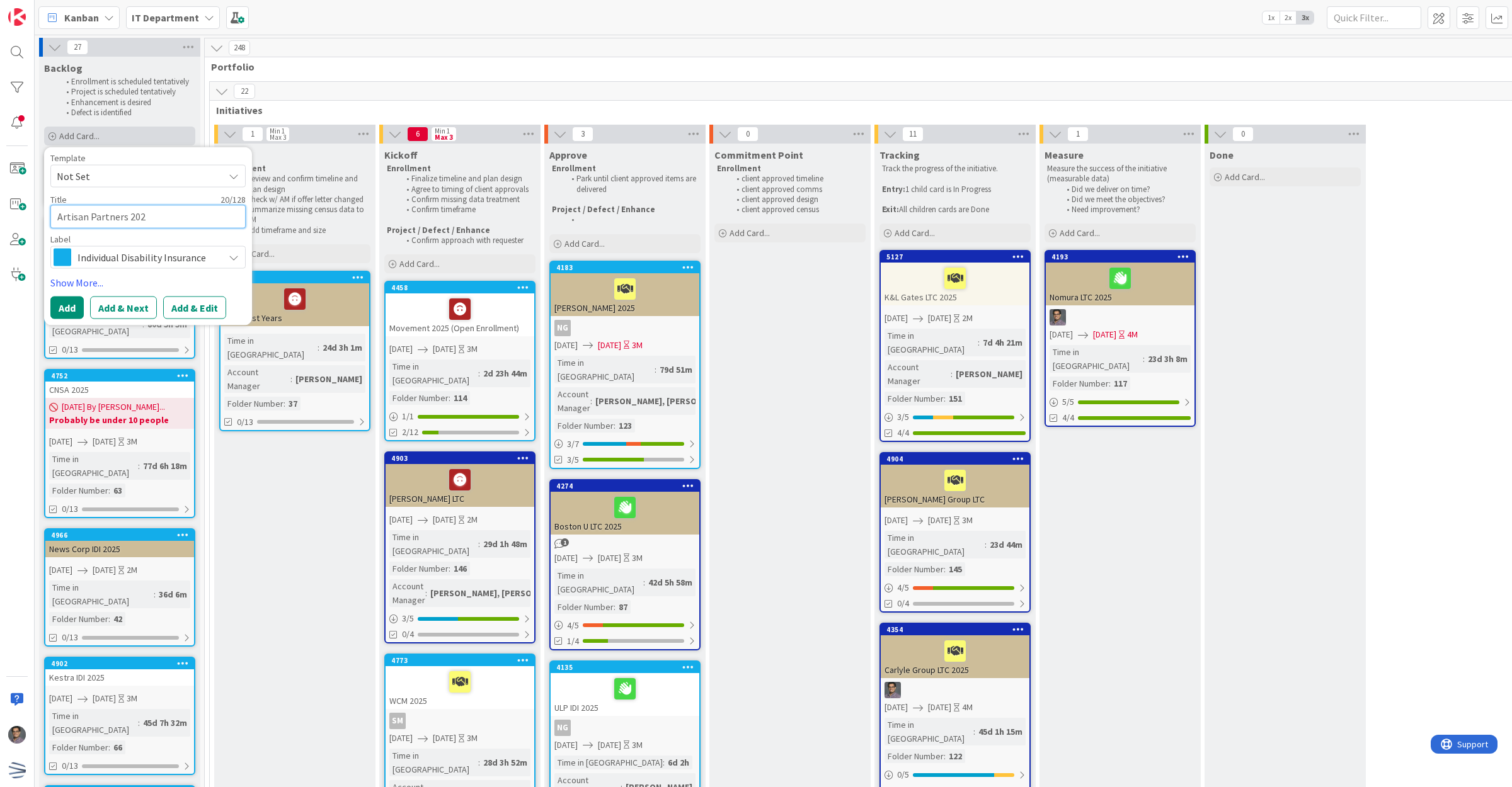
type textarea "x"
type textarea "Artisan Partners 2026"
